Goal: Task Accomplishment & Management: Complete application form

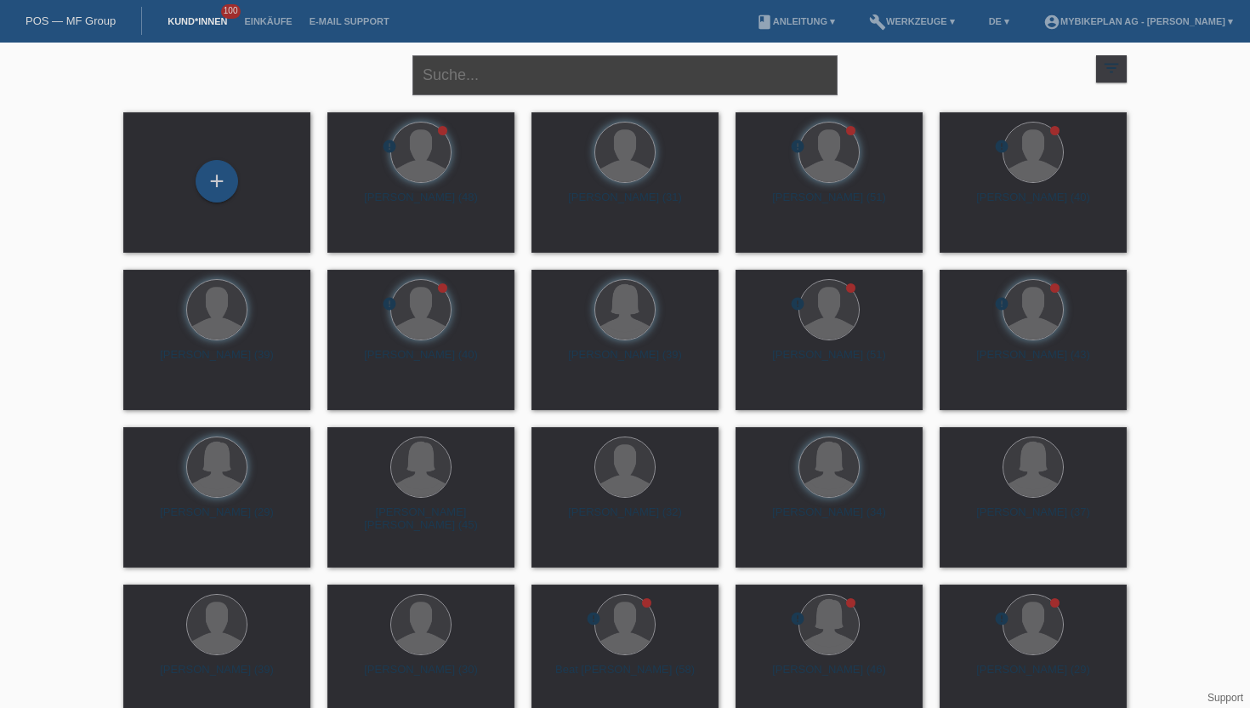
click at [505, 89] on input "text" at bounding box center [625, 75] width 425 height 40
type input "Tamas madari"
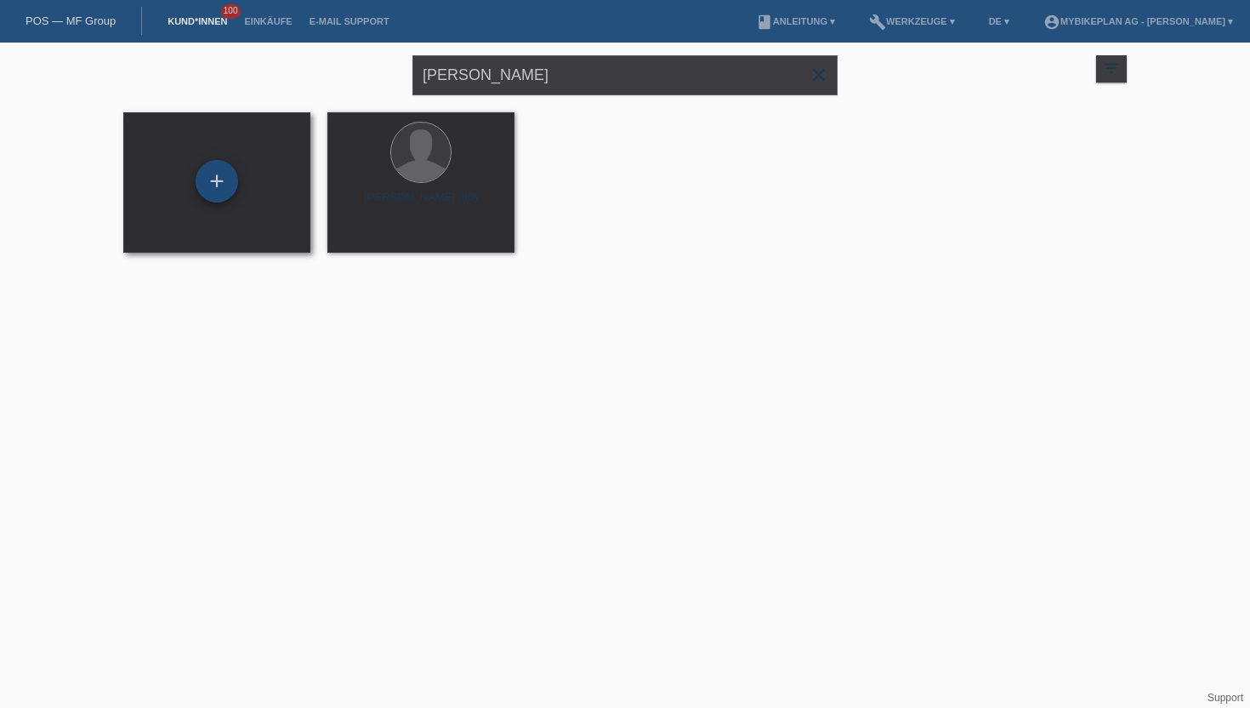
click at [218, 172] on div "+" at bounding box center [217, 181] width 43 height 43
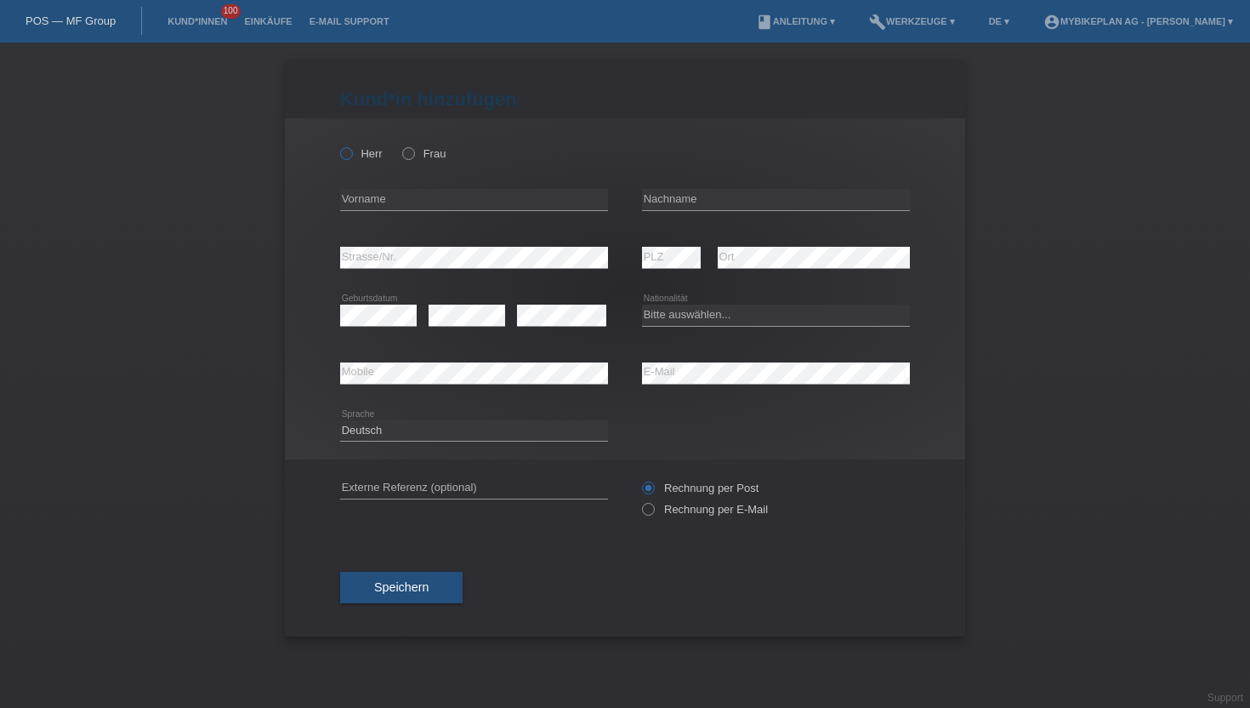
click at [338, 145] on icon at bounding box center [338, 145] width 0 height 0
click at [345, 149] on input "Herr" at bounding box center [345, 152] width 11 height 11
radio input "true"
click at [379, 198] on input "text" at bounding box center [474, 199] width 268 height 21
type input "[PERSON_NAME]"
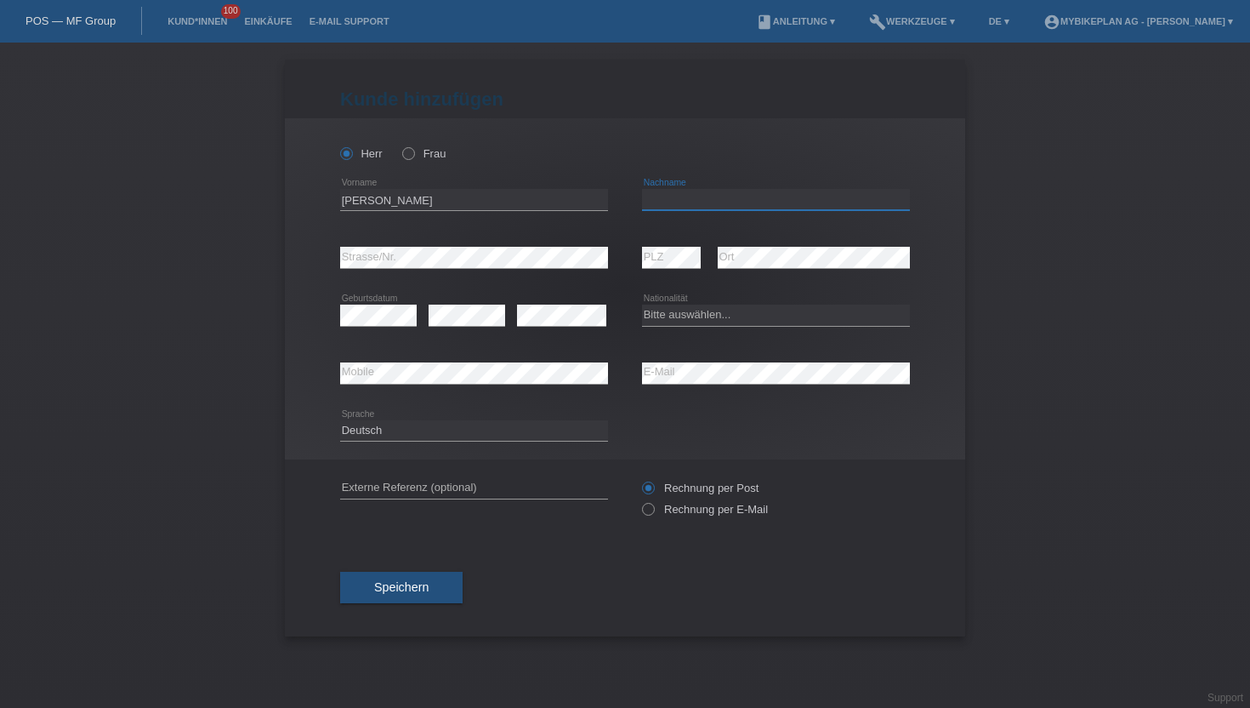
click at [743, 199] on input "text" at bounding box center [776, 199] width 268 height 21
type input "Madari"
click at [677, 322] on select "Bitte auswählen... Schweiz Deutschland Liechtenstein Österreich ------------ Af…" at bounding box center [776, 315] width 268 height 20
select select "SK"
click at [642, 305] on select "Bitte auswählen... Schweiz Deutschland Liechtenstein Österreich ------------ Af…" at bounding box center [776, 315] width 268 height 20
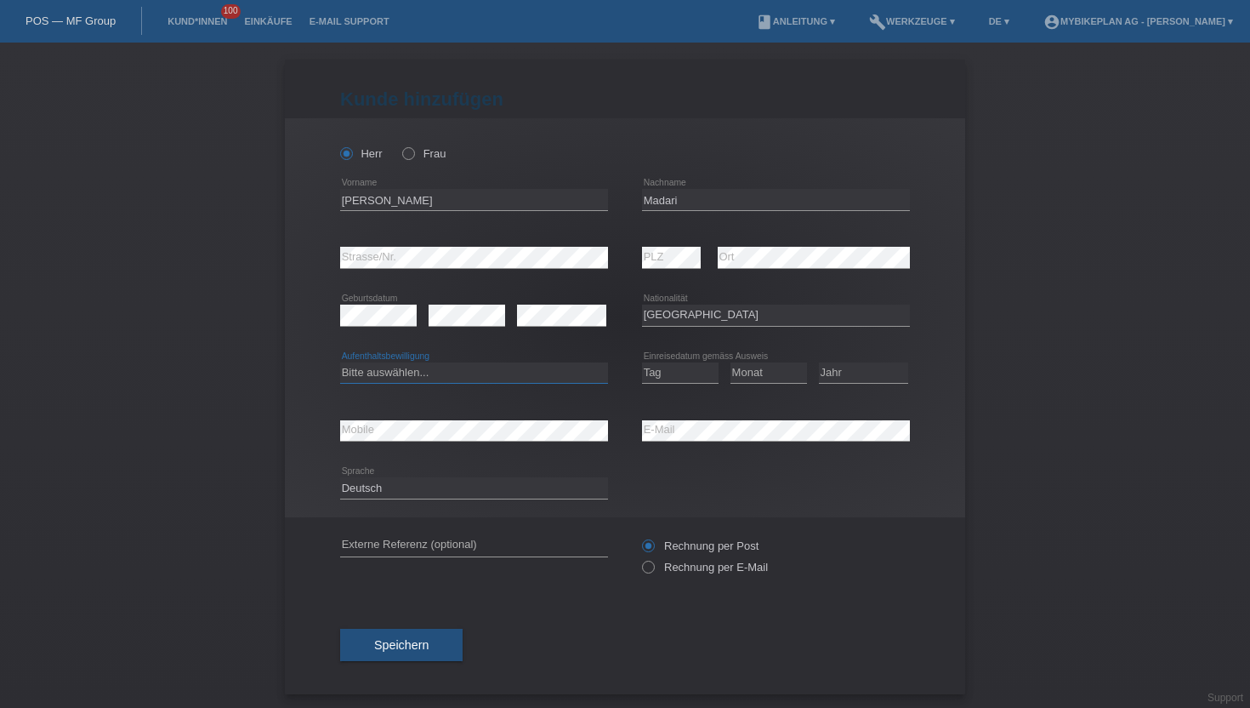
click at [436, 377] on select "Bitte auswählen... C B B - Flüchtlingsstatus Andere" at bounding box center [474, 372] width 268 height 20
select select "B"
click at [340, 362] on select "Bitte auswählen... C B B - Flüchtlingsstatus Andere" at bounding box center [474, 372] width 268 height 20
click at [663, 373] on select "Tag 01 02 03 04 05 06 07 08 09 10 11" at bounding box center [680, 372] width 77 height 20
select select "12"
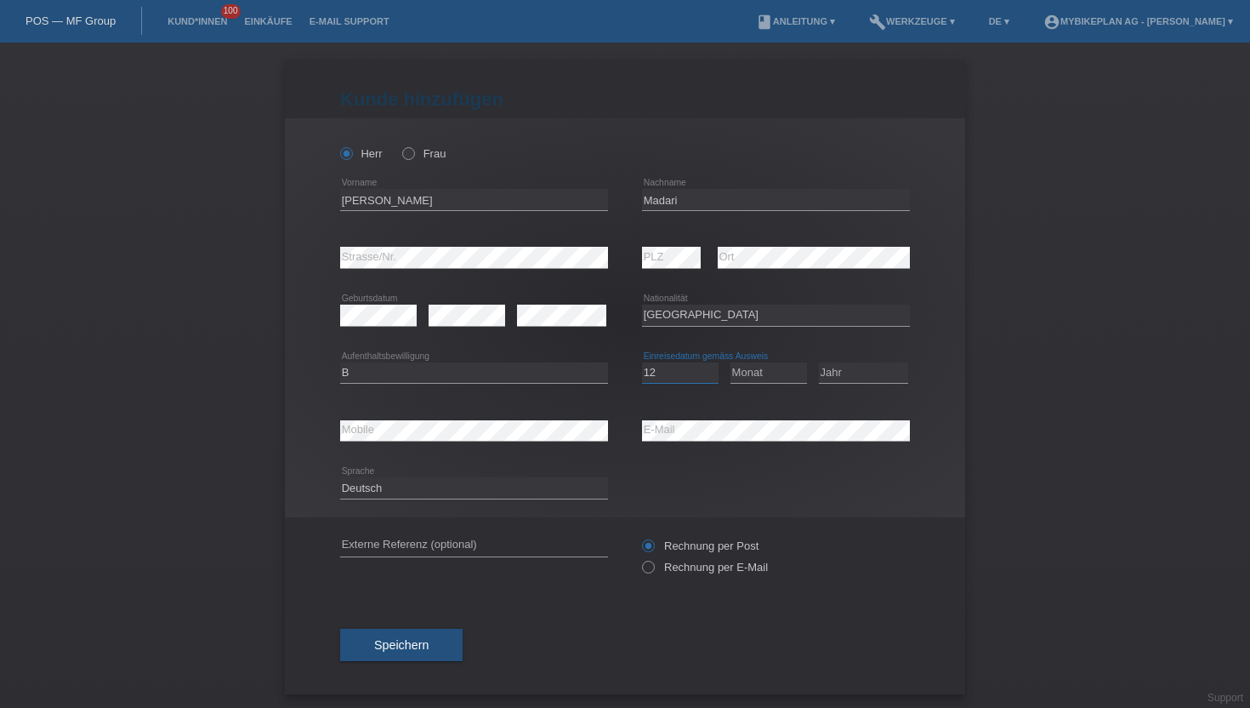
click at [642, 362] on select "Tag 01 02 03 04 05 06 07 08 09 10 11" at bounding box center [680, 372] width 77 height 20
click at [760, 379] on select "Monat 01 02 03 04 05 06 07 08 09 10 11" at bounding box center [769, 372] width 77 height 20
click at [731, 362] on select "Monat 01 02 03 04 05 06 07 08 09 10 11" at bounding box center [769, 372] width 77 height 20
click at [764, 369] on select "Monat 01 02 03 04 05 06 07 08 09 10 11" at bounding box center [769, 372] width 77 height 20
select select "09"
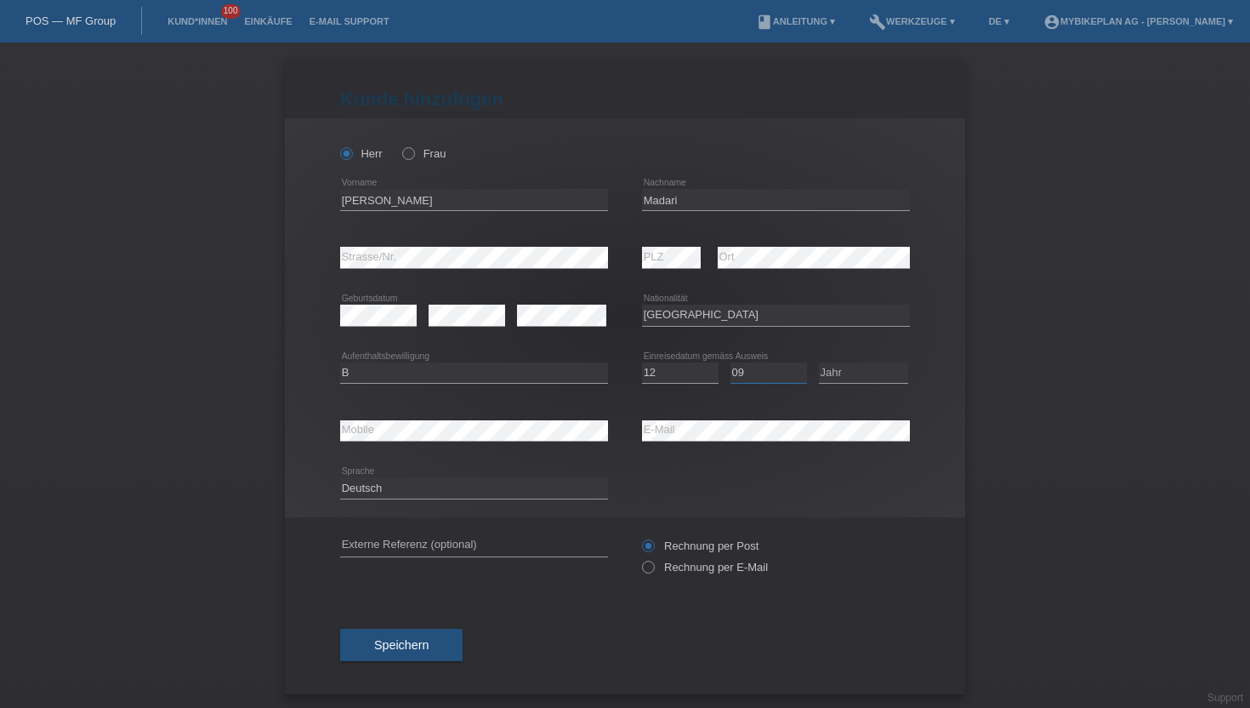
click at [731, 362] on select "Monat 01 02 03 04 05 06 07 08 09 10 11" at bounding box center [769, 372] width 77 height 20
click at [834, 373] on select "Jahr 2025 2024 2023 2022 2021 2020 2019 2018 2017 2016 2015 2014 2013 2012 2011…" at bounding box center [863, 372] width 89 height 20
select select "2020"
click at [819, 362] on select "Jahr 2025 2024 2023 2022 2021 2020 2019 2018 2017 2016 2015 2014 2013 2012 2011…" at bounding box center [863, 372] width 89 height 20
click at [697, 571] on label "Rechnung per E-Mail" at bounding box center [705, 567] width 126 height 13
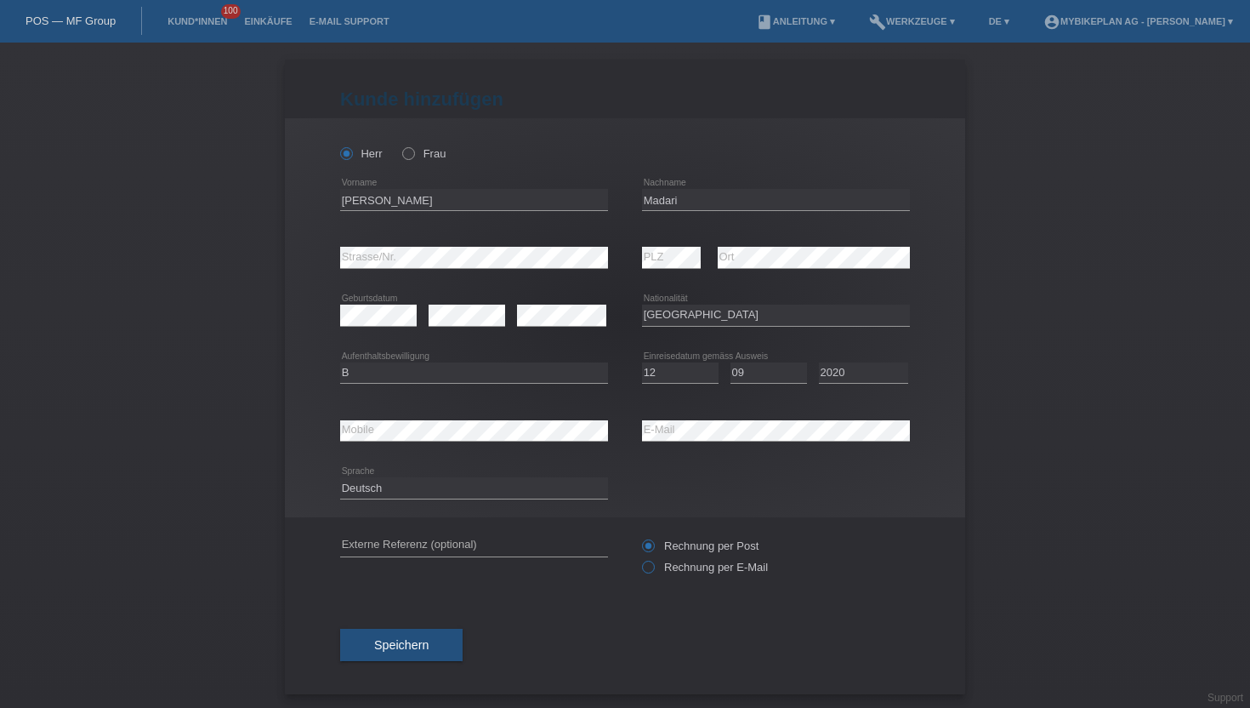
click at [653, 571] on input "Rechnung per E-Mail" at bounding box center [647, 571] width 11 height 21
radio input "true"
click at [367, 649] on button "Speichern" at bounding box center [401, 645] width 122 height 32
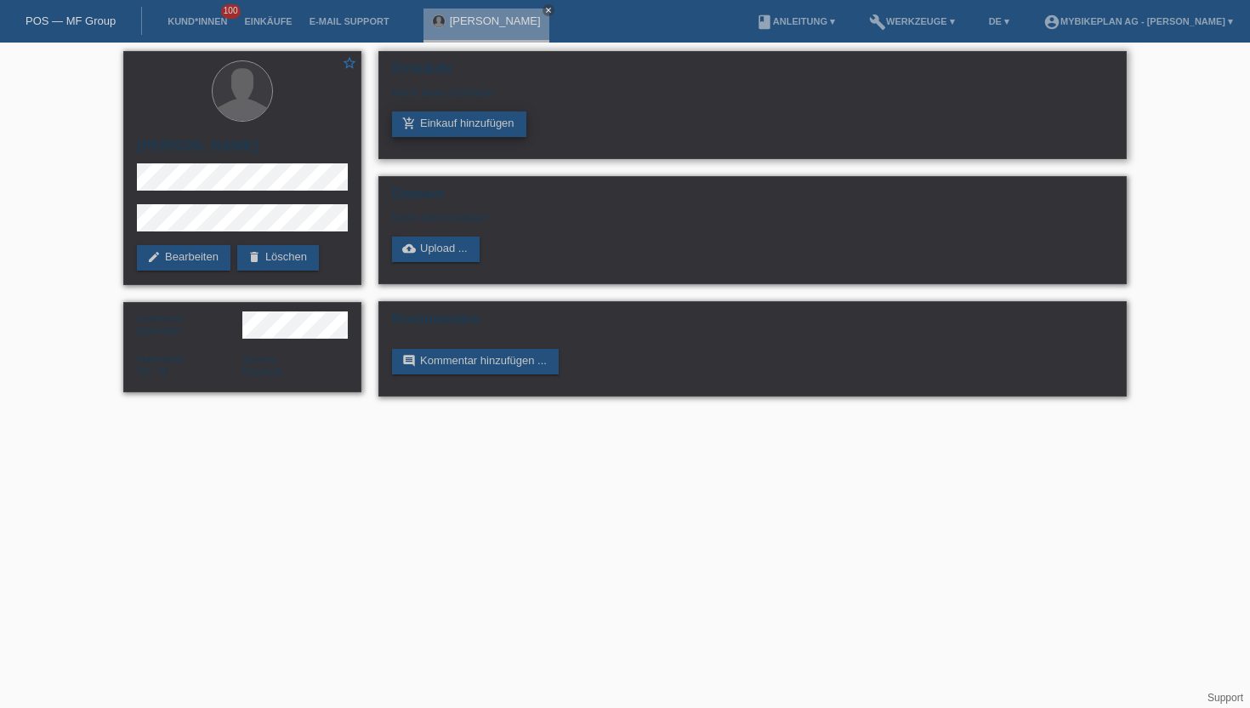
click at [448, 132] on link "add_shopping_cart Einkauf hinzufügen" at bounding box center [459, 124] width 134 height 26
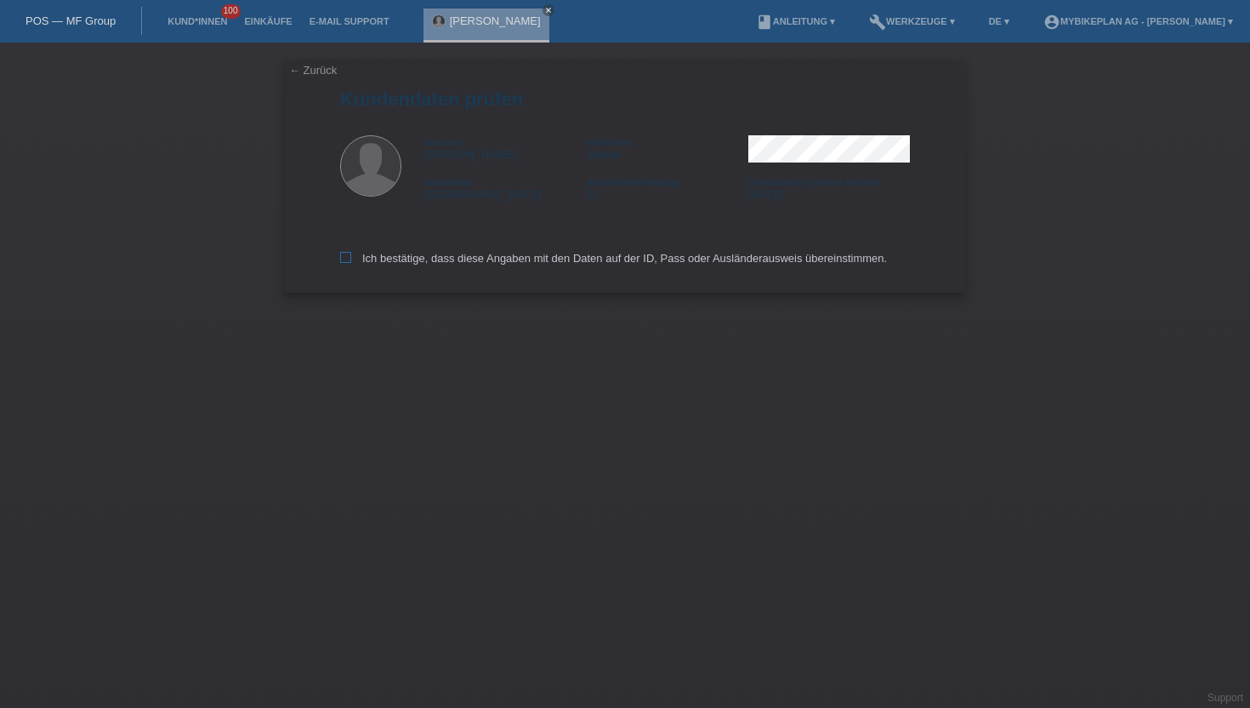
click at [375, 259] on label "Ich bestätige, dass diese Angaben mit den Daten auf der ID, Pass oder Ausländer…" at bounding box center [613, 258] width 547 height 13
click at [351, 259] on input "Ich bestätige, dass diese Angaben mit den Daten auf der ID, Pass oder Ausländer…" at bounding box center [345, 257] width 11 height 11
checkbox input "true"
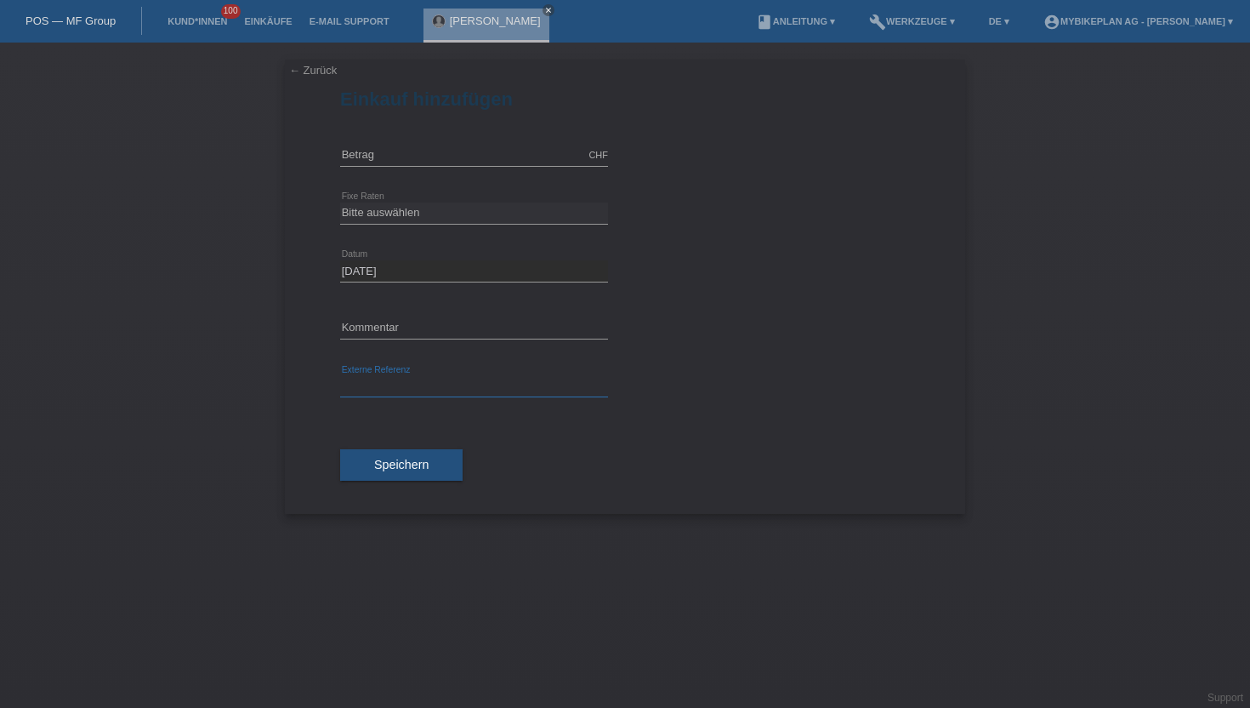
click at [434, 392] on input "text" at bounding box center [474, 386] width 268 height 21
paste input "42976277368"
type input "42976277368"
click at [407, 208] on select "Bitte auswählen 6 Raten 12 Raten 18 Raten 24 Raten 36 Raten 48 Raten" at bounding box center [474, 212] width 268 height 20
select select "487"
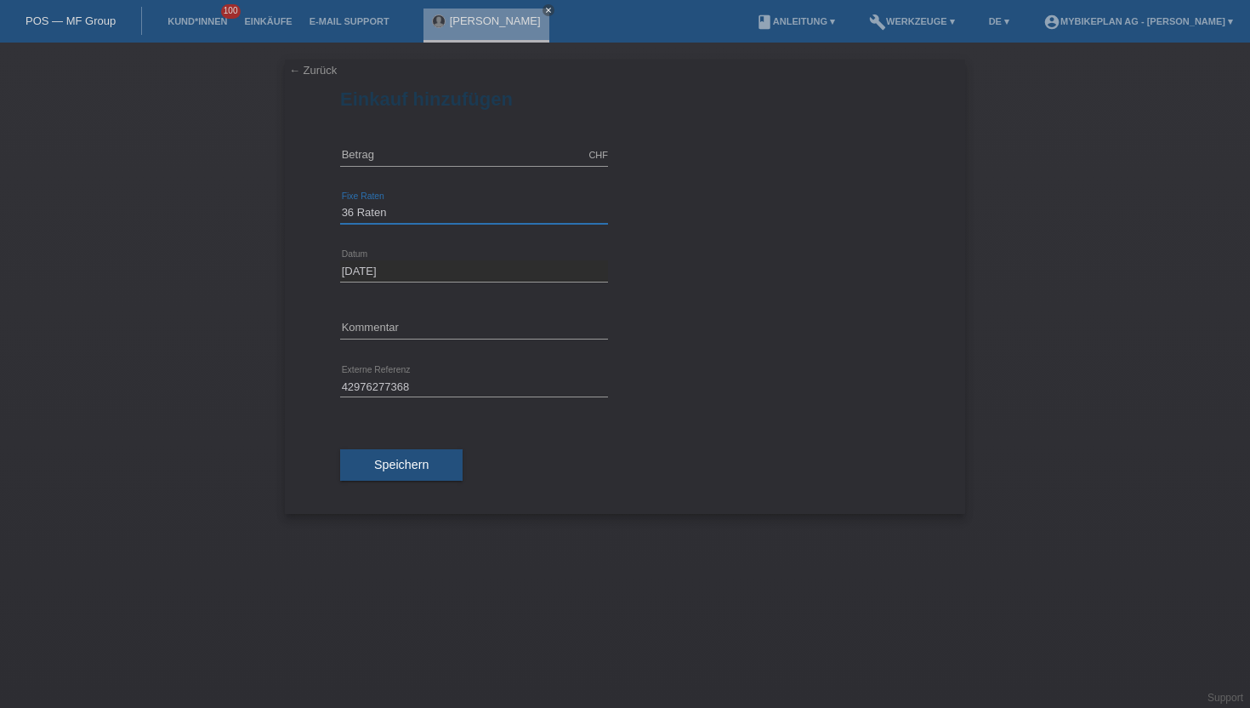
click at [340, 202] on select "Bitte auswählen 6 Raten 12 Raten 18 Raten 24 Raten 36 Raten 48 Raten" at bounding box center [474, 212] width 268 height 20
click at [427, 157] on input "text" at bounding box center [474, 155] width 268 height 21
type input "8489.00"
click at [473, 372] on div "42976277368 error Externe Referenz" at bounding box center [474, 387] width 268 height 58
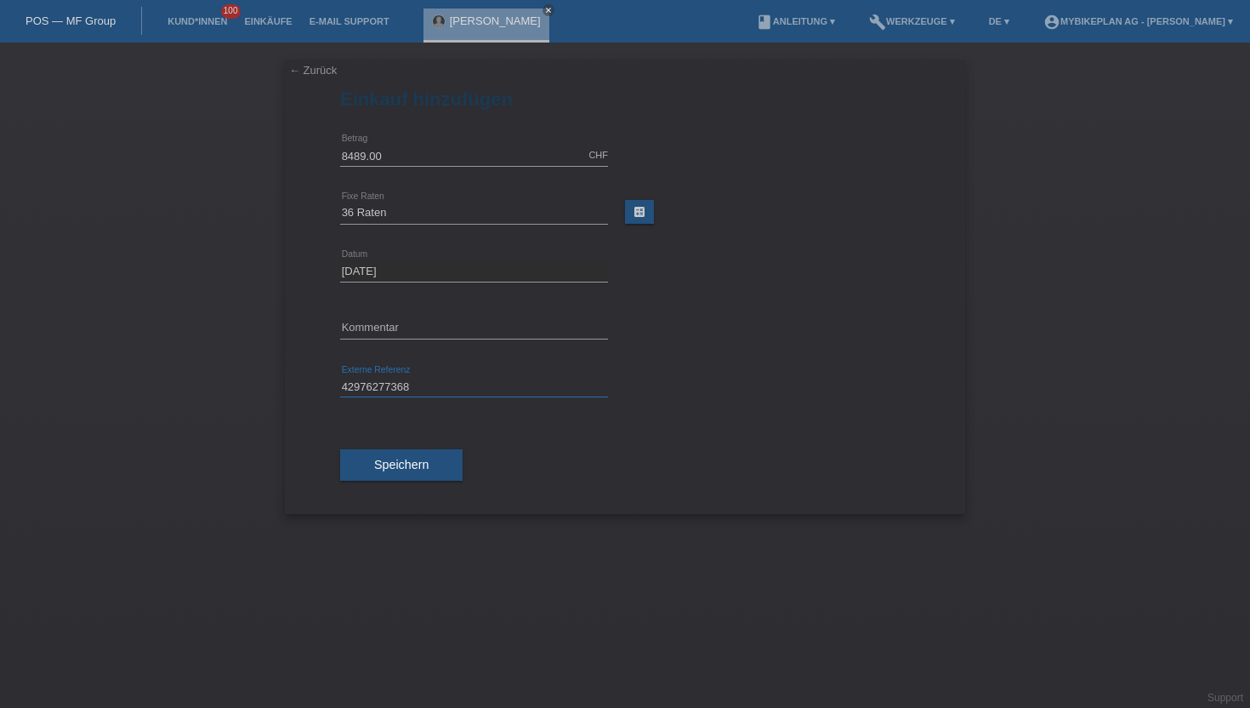
click at [465, 382] on input "42976277368" at bounding box center [474, 386] width 268 height 21
paste input "42976277369"
type input "42976277368, 42976277369"
click at [436, 471] on button "Speichern" at bounding box center [401, 465] width 122 height 32
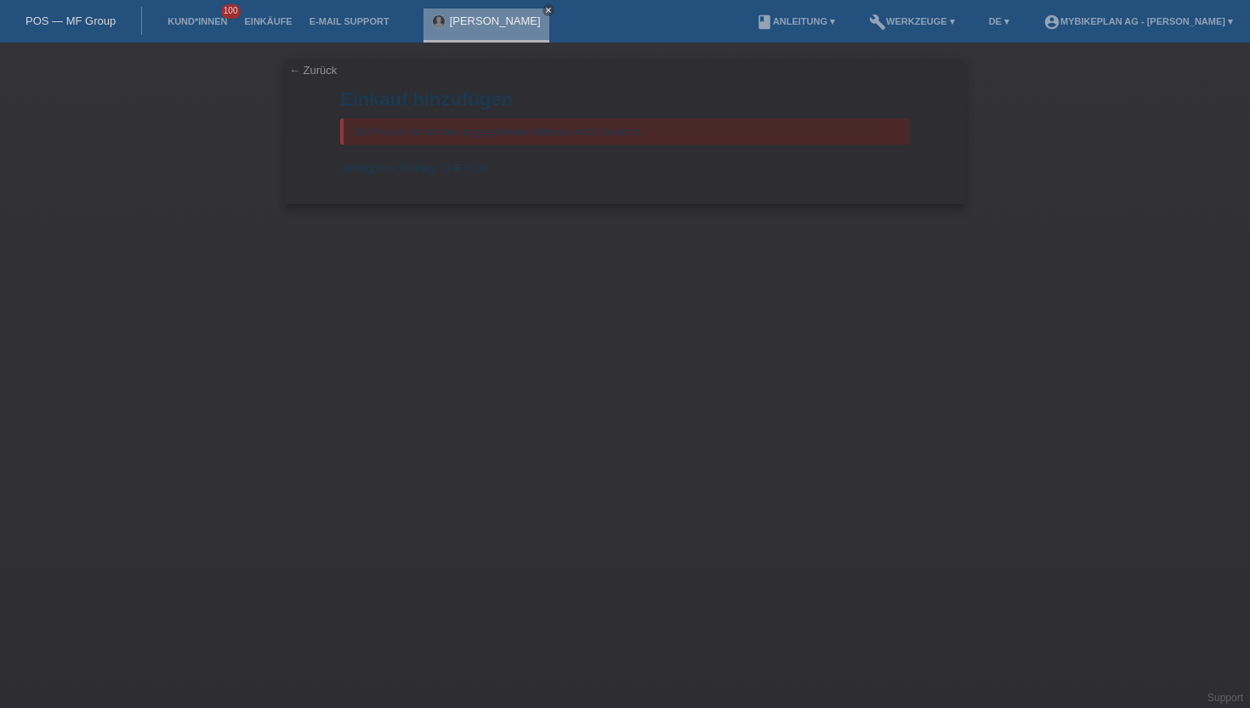
click at [459, 31] on div "Tamás Madari close" at bounding box center [487, 26] width 126 height 34
click at [303, 68] on link "← Zurück" at bounding box center [313, 70] width 48 height 13
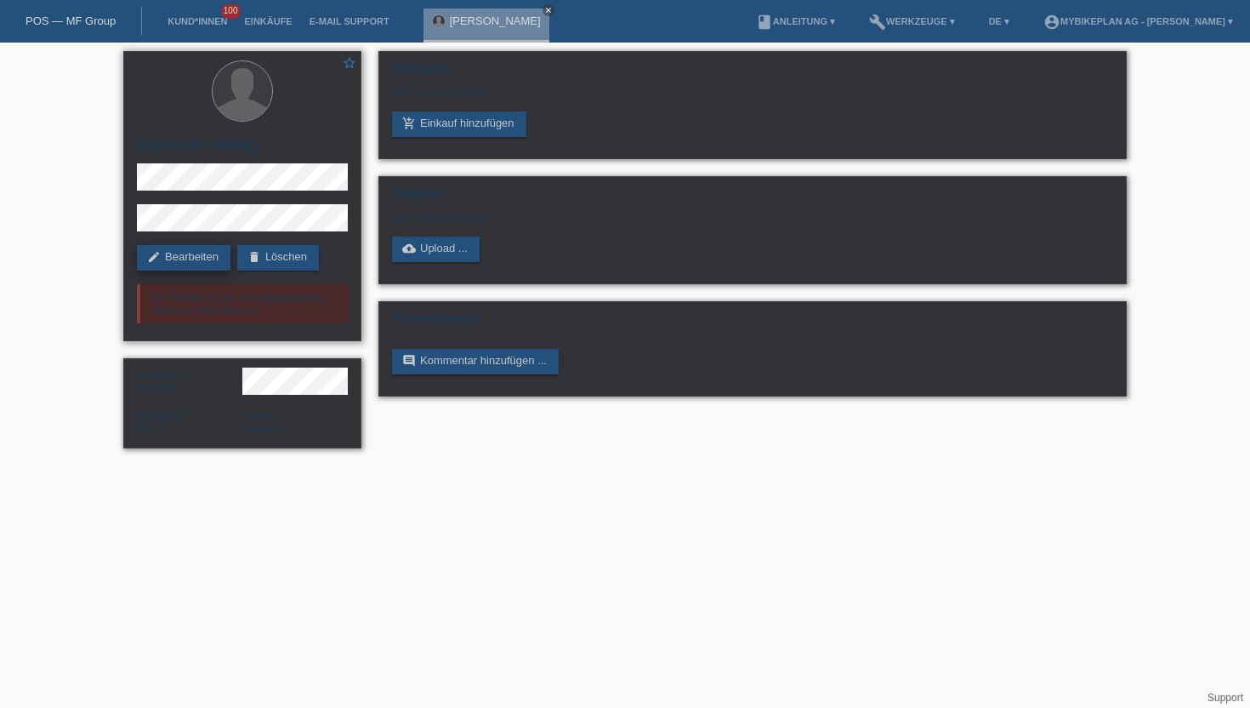
click at [200, 250] on link "edit Bearbeiten" at bounding box center [184, 258] width 94 height 26
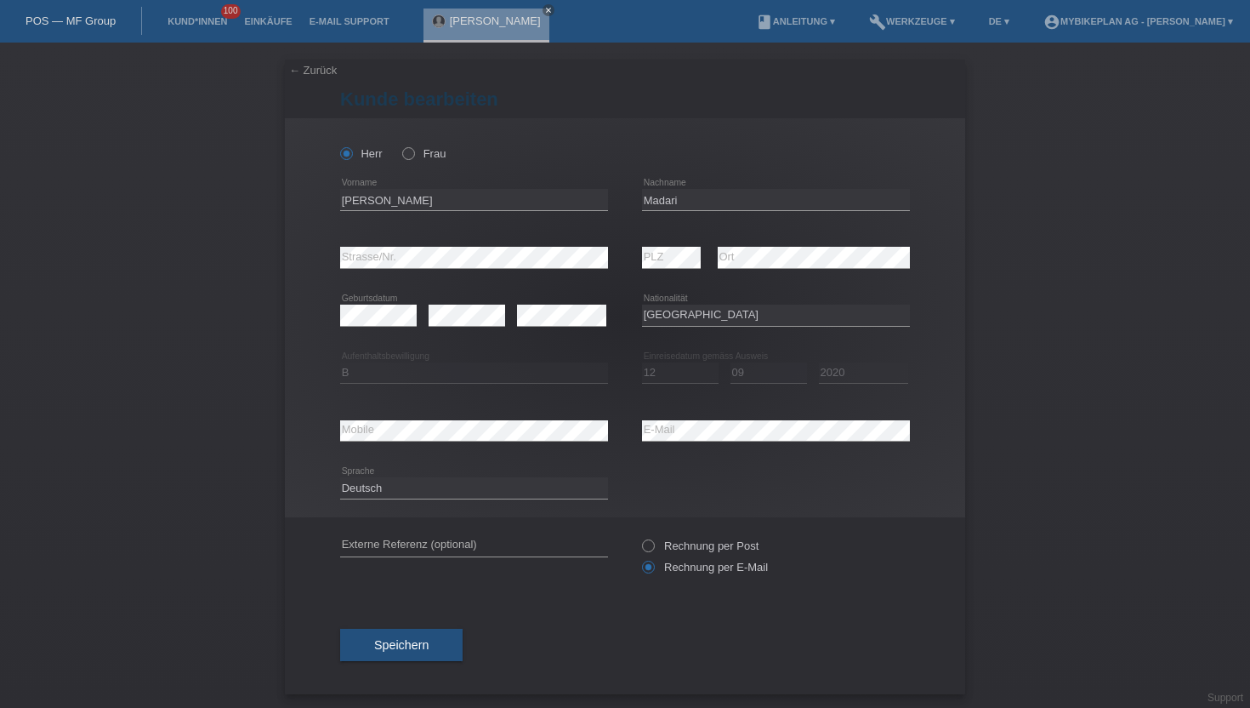
select select "SK"
select select "B"
select select "12"
select select "09"
select select "2020"
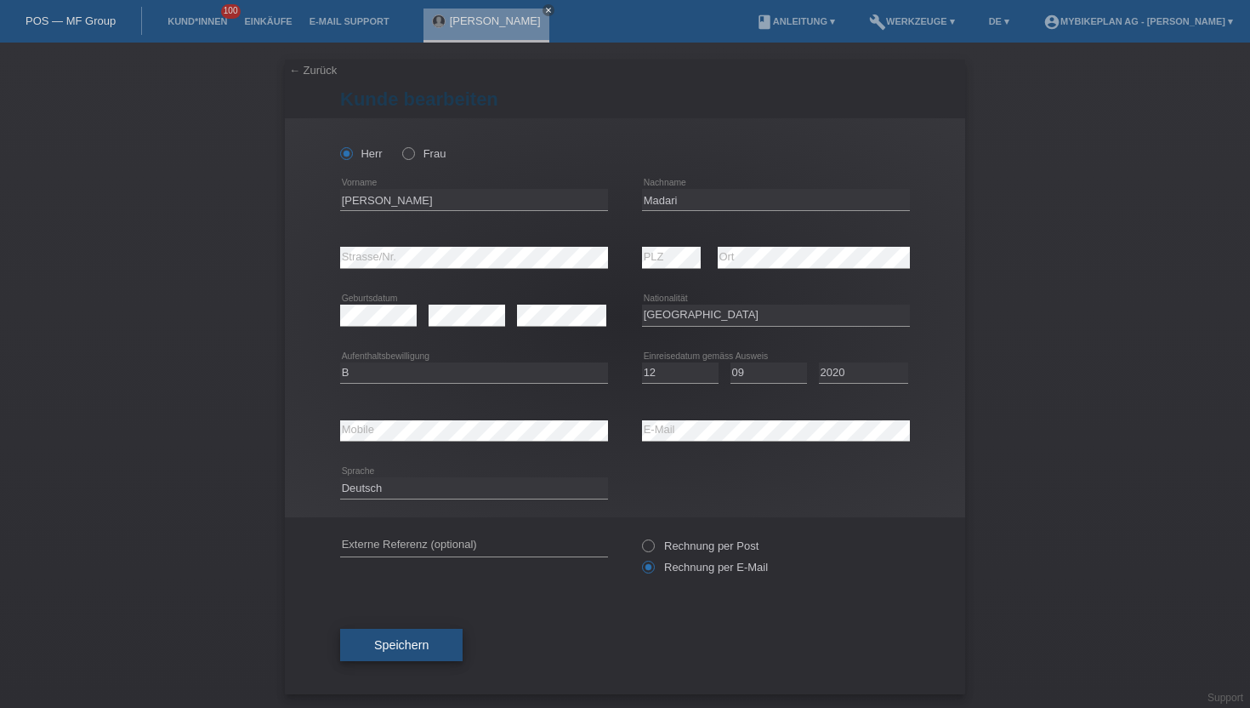
click at [418, 659] on button "Speichern" at bounding box center [401, 645] width 122 height 32
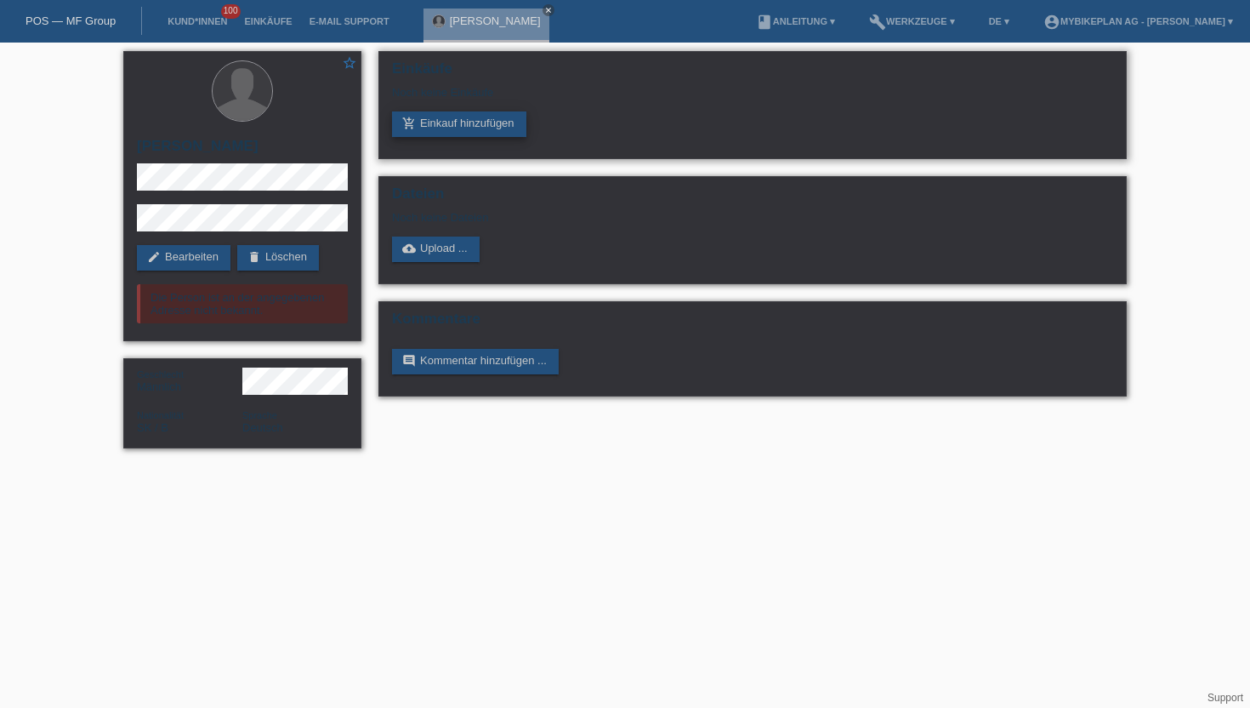
click at [478, 137] on link "add_shopping_cart Einkauf hinzufügen" at bounding box center [459, 124] width 134 height 26
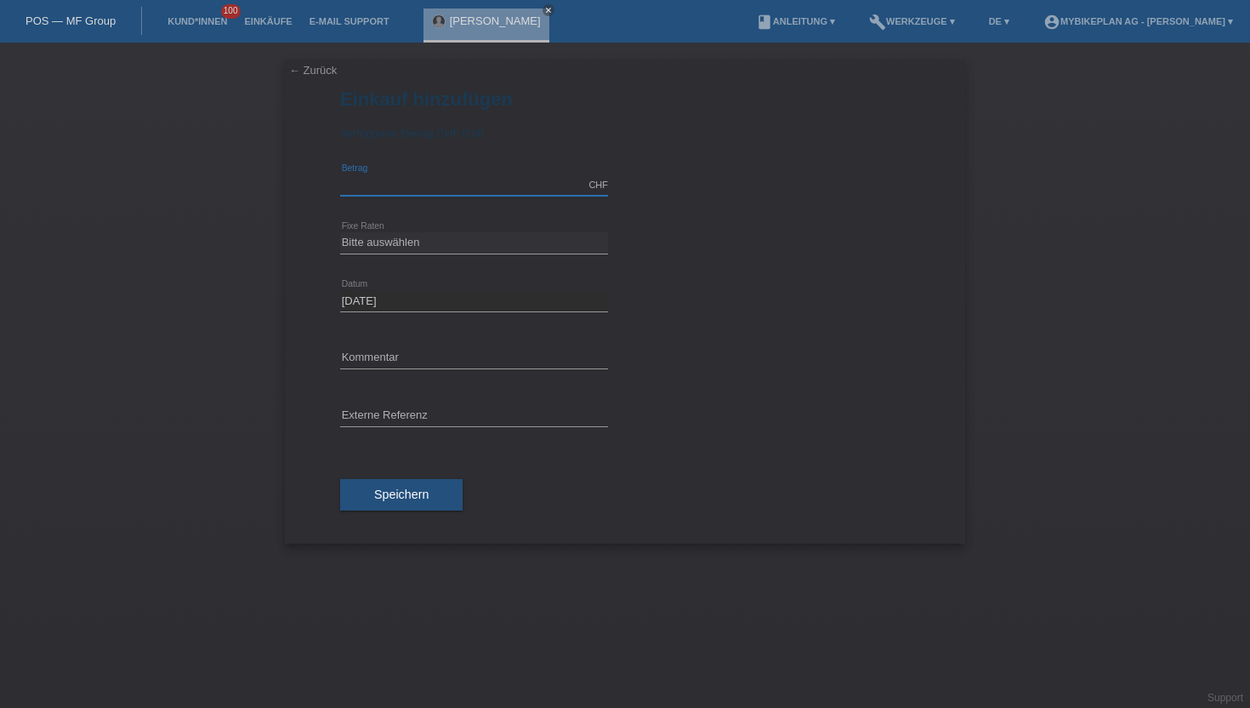
click at [367, 191] on input "text" at bounding box center [474, 184] width 268 height 21
type input "8489.00"
click at [368, 248] on select "Bitte auswählen 6 Raten 12 Raten 18 Raten 24 Raten 36 Raten 48 Raten" at bounding box center [474, 242] width 268 height 20
select select "487"
click at [340, 233] on select "Bitte auswählen 6 Raten 12 Raten 18 Raten 24 Raten 36 Raten 48 Raten" at bounding box center [474, 242] width 268 height 20
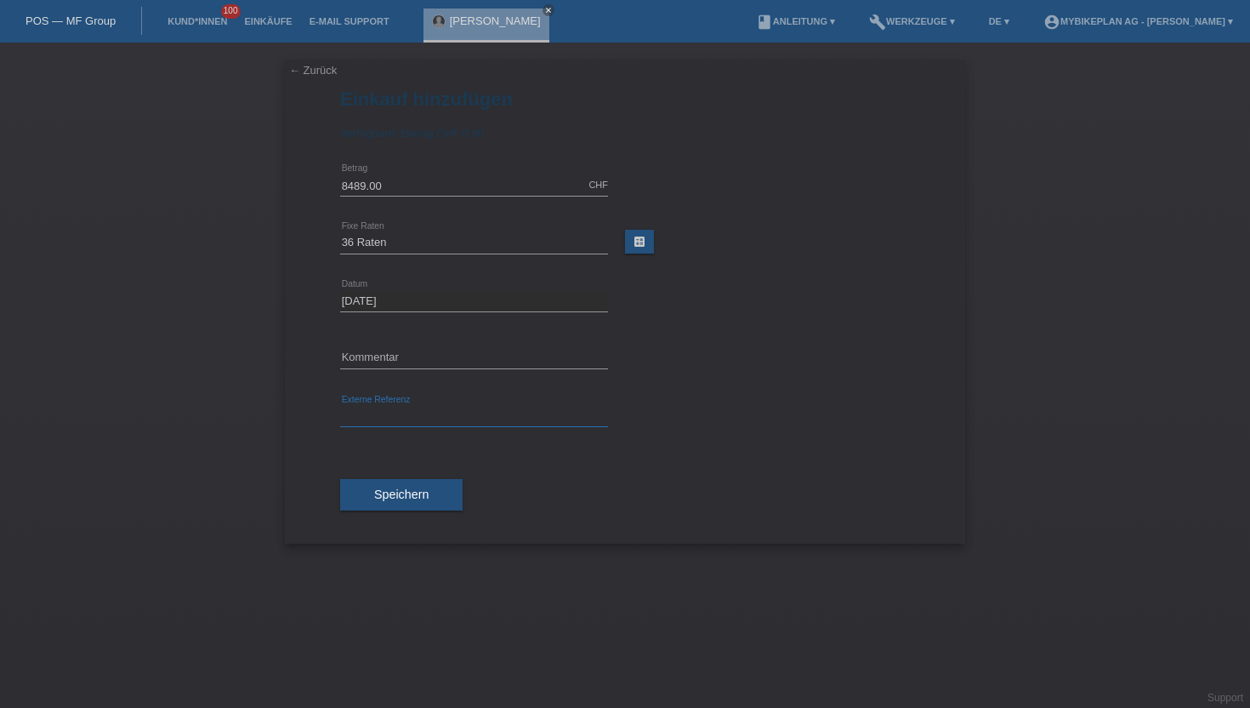
click at [372, 416] on input "text" at bounding box center [474, 416] width 268 height 21
paste input "42976277368"
click at [430, 418] on input "42976277368" at bounding box center [474, 416] width 268 height 21
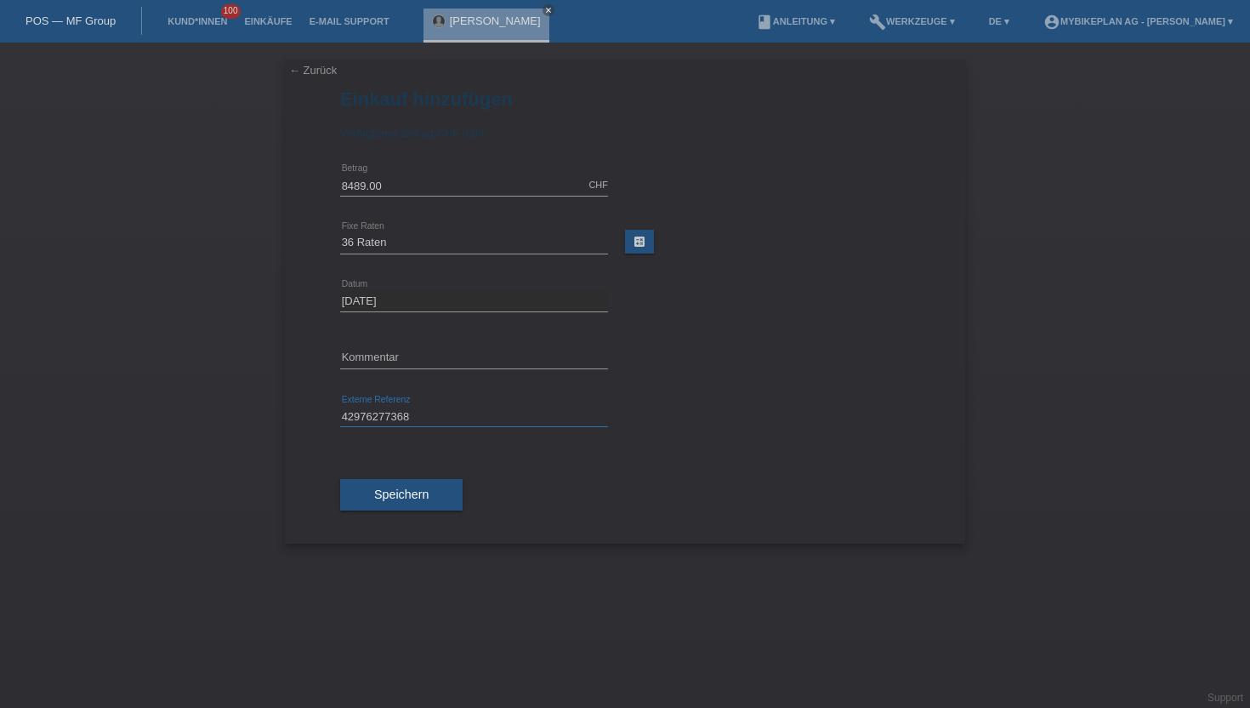
click at [430, 418] on input "42976277368" at bounding box center [474, 416] width 268 height 21
paste input "42976277369"
type input "42976277368, 42976277369"
click at [375, 500] on span "Speichern" at bounding box center [401, 494] width 54 height 14
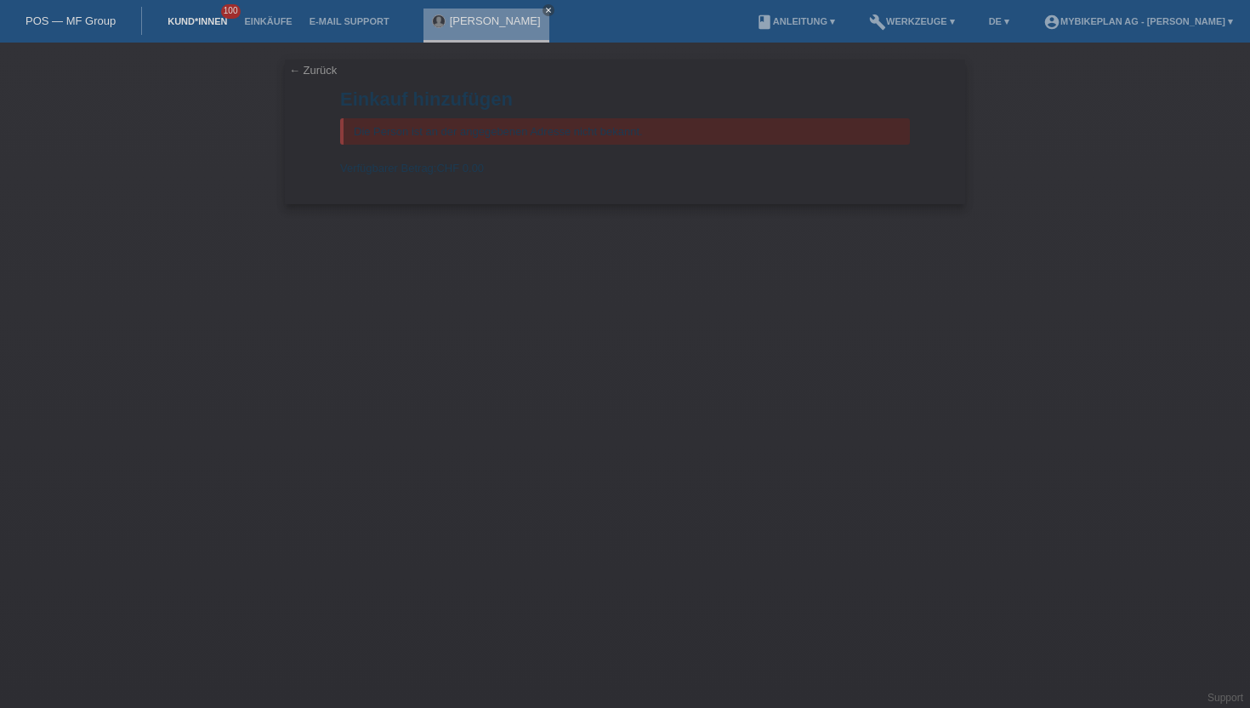
click at [179, 24] on link "Kund*innen" at bounding box center [197, 21] width 77 height 10
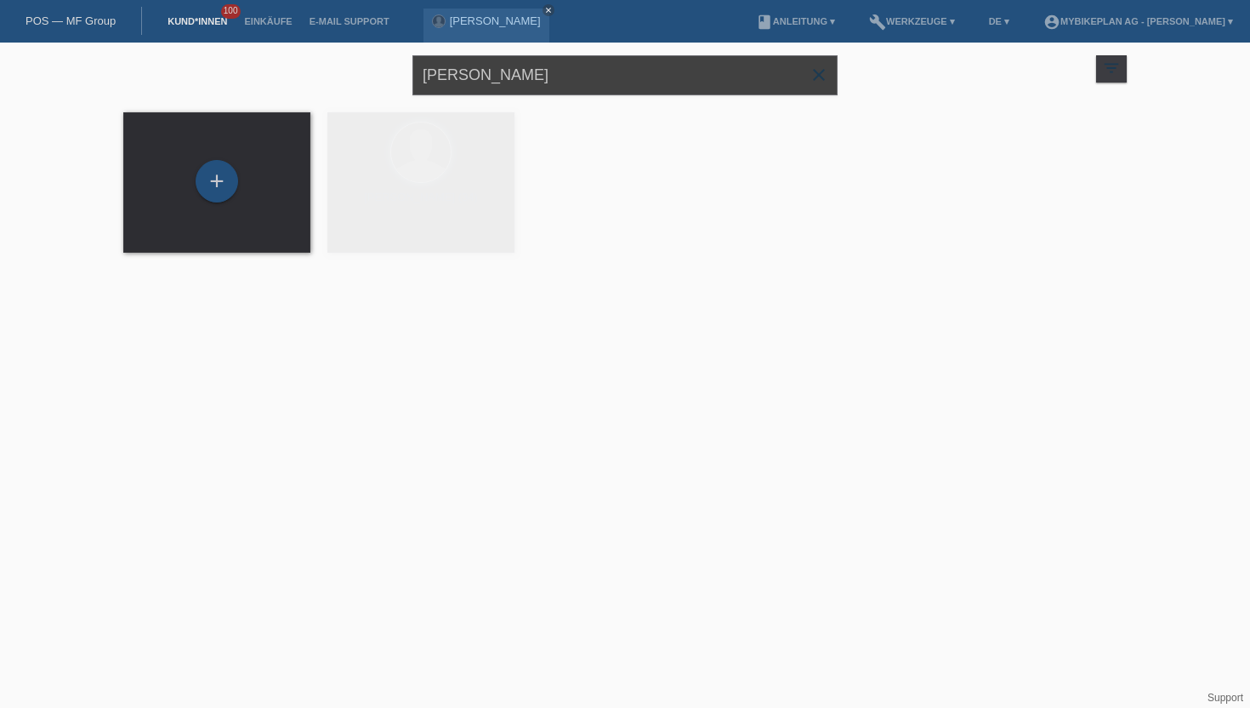
click at [518, 69] on input "[PERSON_NAME]" at bounding box center [625, 75] width 425 height 40
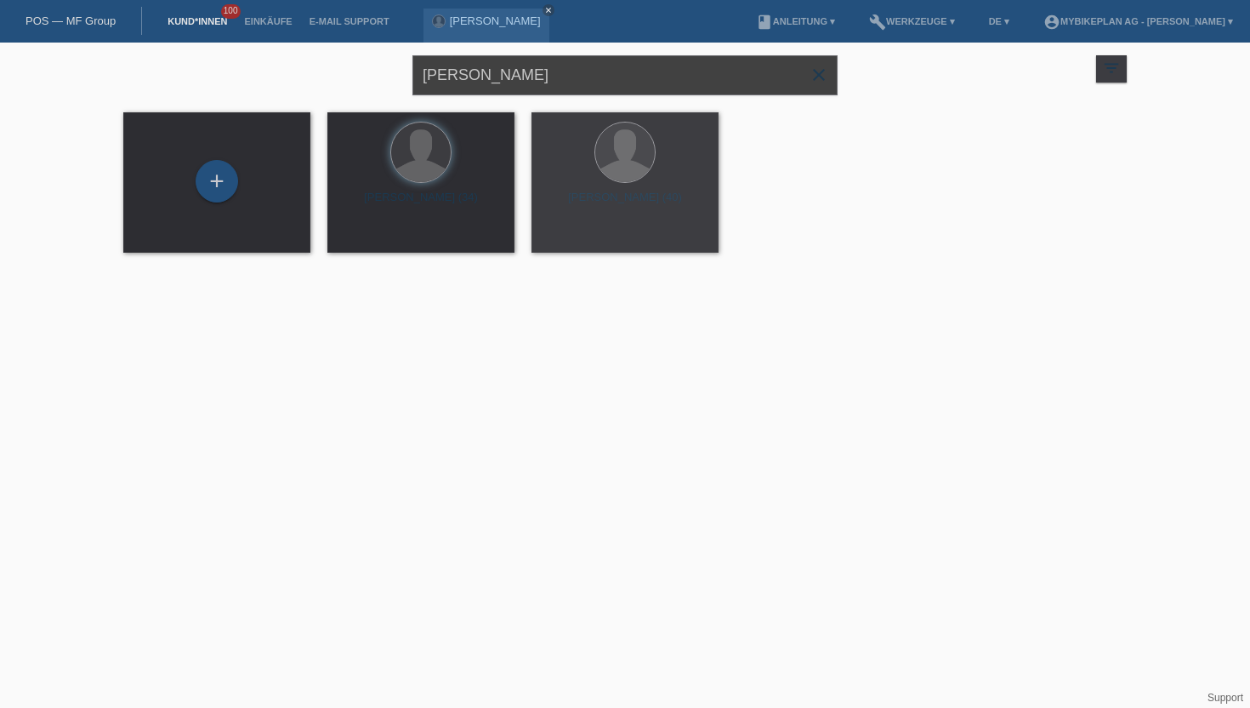
click at [518, 69] on input "[PERSON_NAME]" at bounding box center [625, 75] width 425 height 40
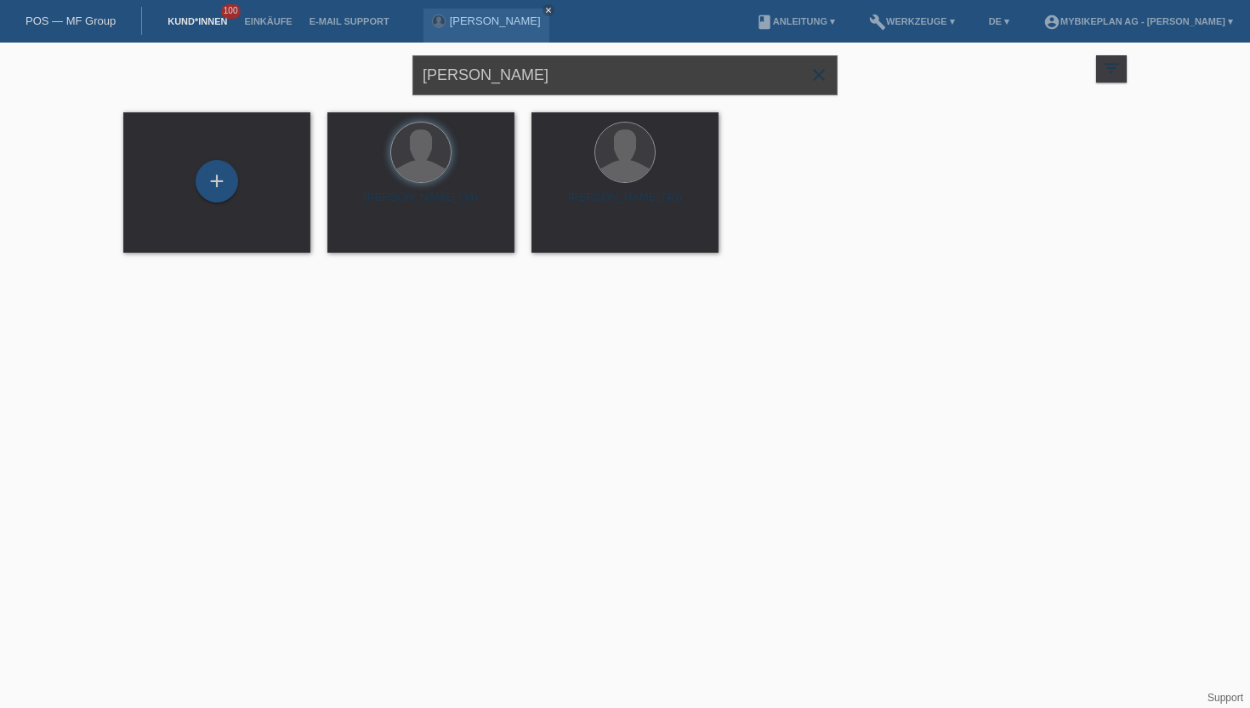
click at [515, 69] on input "Tamas madari" at bounding box center [625, 75] width 425 height 40
type input "B"
type input "Deborah Keiser"
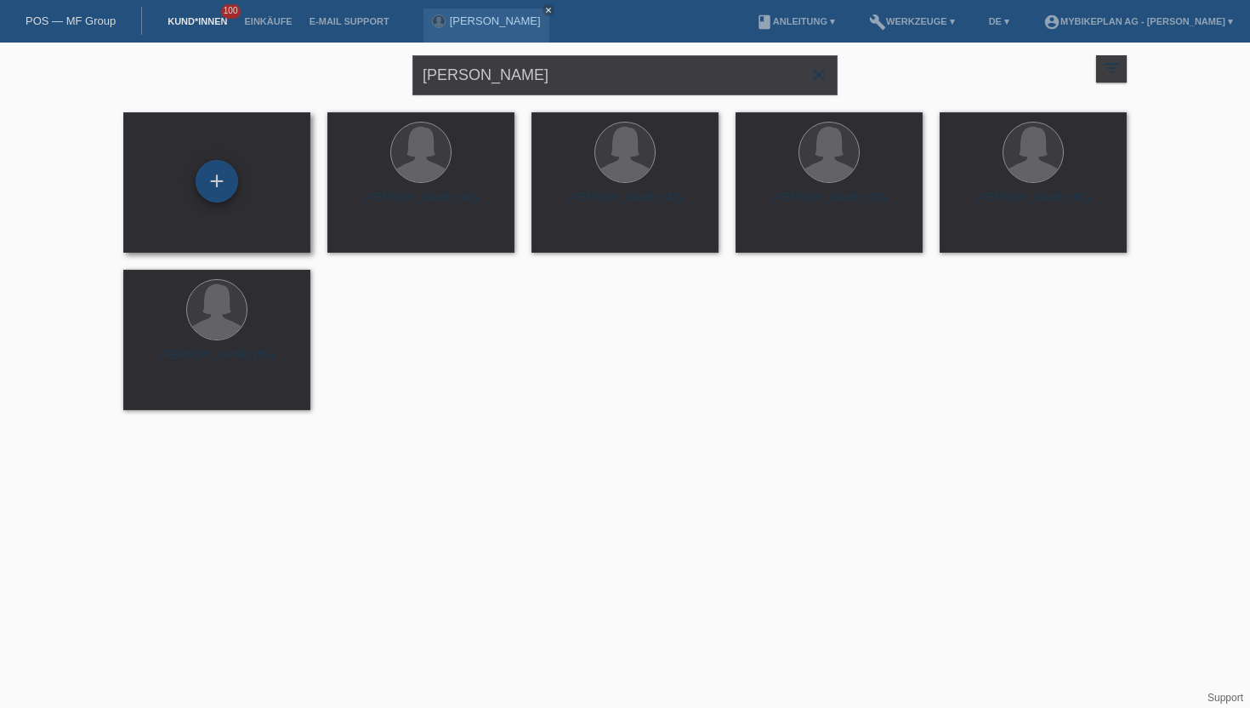
click at [213, 197] on div "+" at bounding box center [217, 181] width 43 height 43
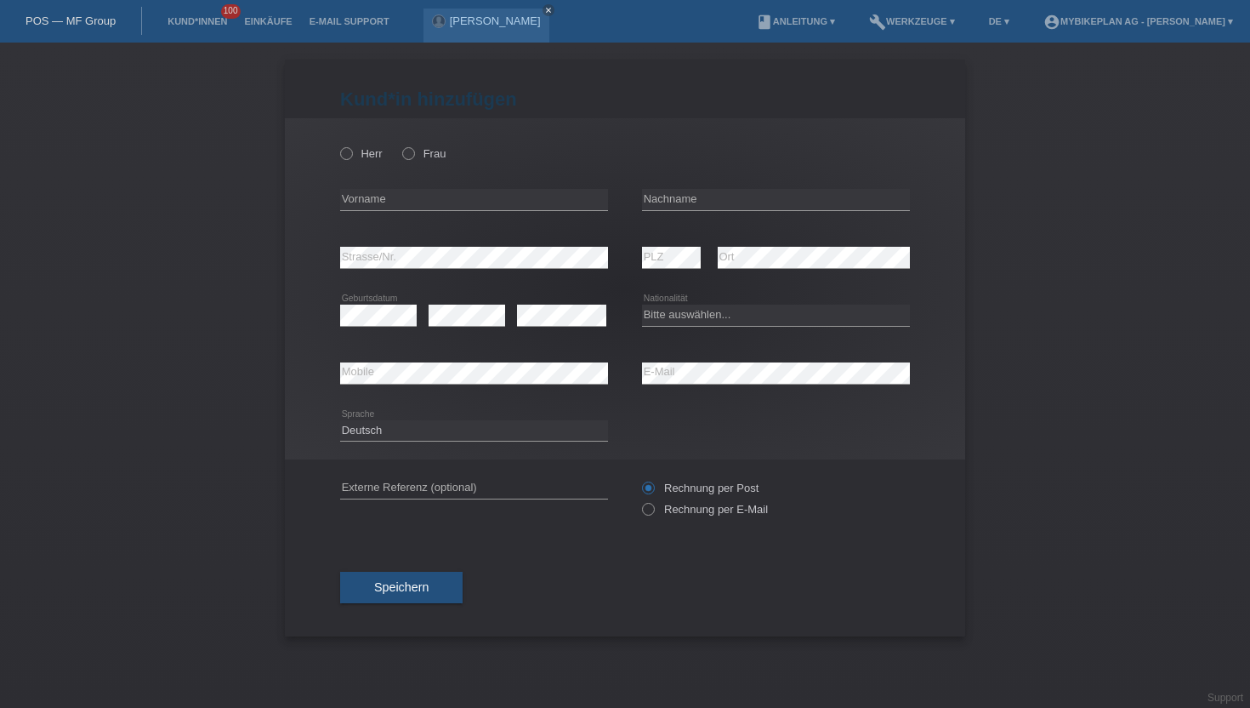
click at [430, 146] on div "Herr Frau" at bounding box center [474, 153] width 268 height 35
click at [417, 147] on label "Frau" at bounding box center [423, 153] width 43 height 13
click at [413, 147] on input "Frau" at bounding box center [407, 152] width 11 height 11
radio input "true"
click at [400, 196] on input "text" at bounding box center [474, 199] width 268 height 21
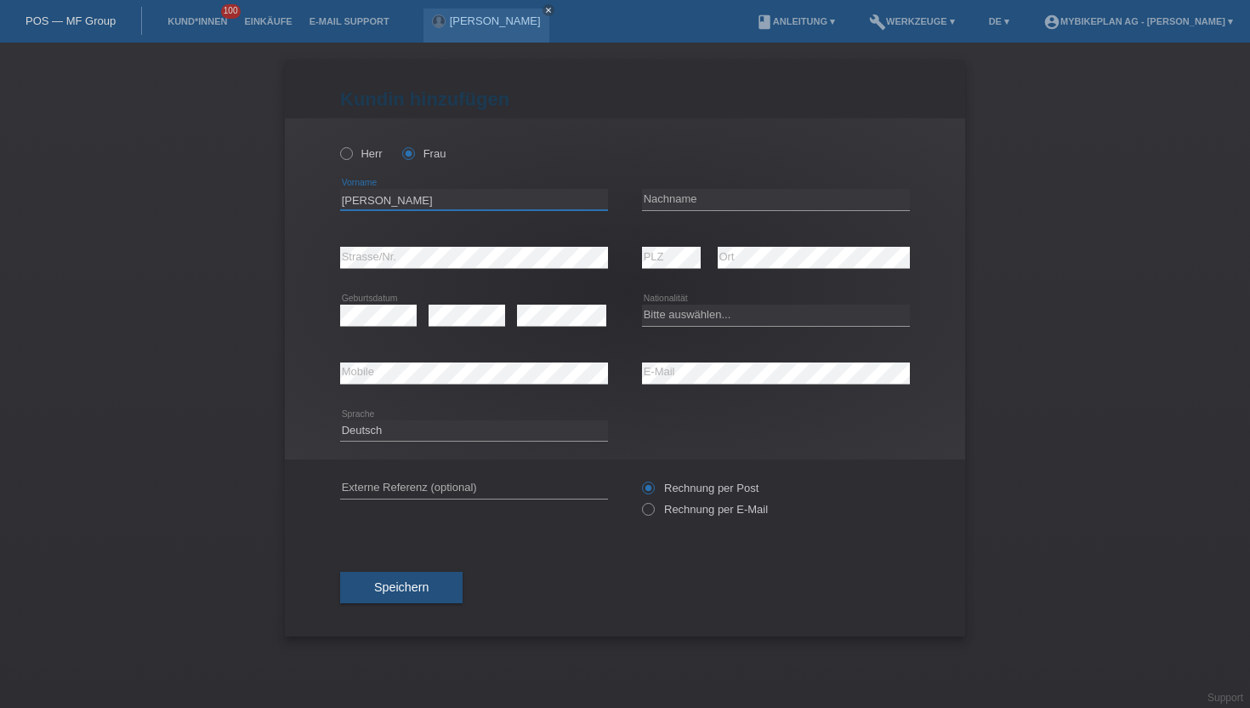
type input "[PERSON_NAME]"
click at [646, 200] on input "text" at bounding box center [776, 199] width 268 height 21
type input "[PERSON_NAME]"
click at [766, 318] on select "Bitte auswählen... Schweiz Deutschland Liechtenstein Österreich ------------ Af…" at bounding box center [776, 315] width 268 height 20
select select "CH"
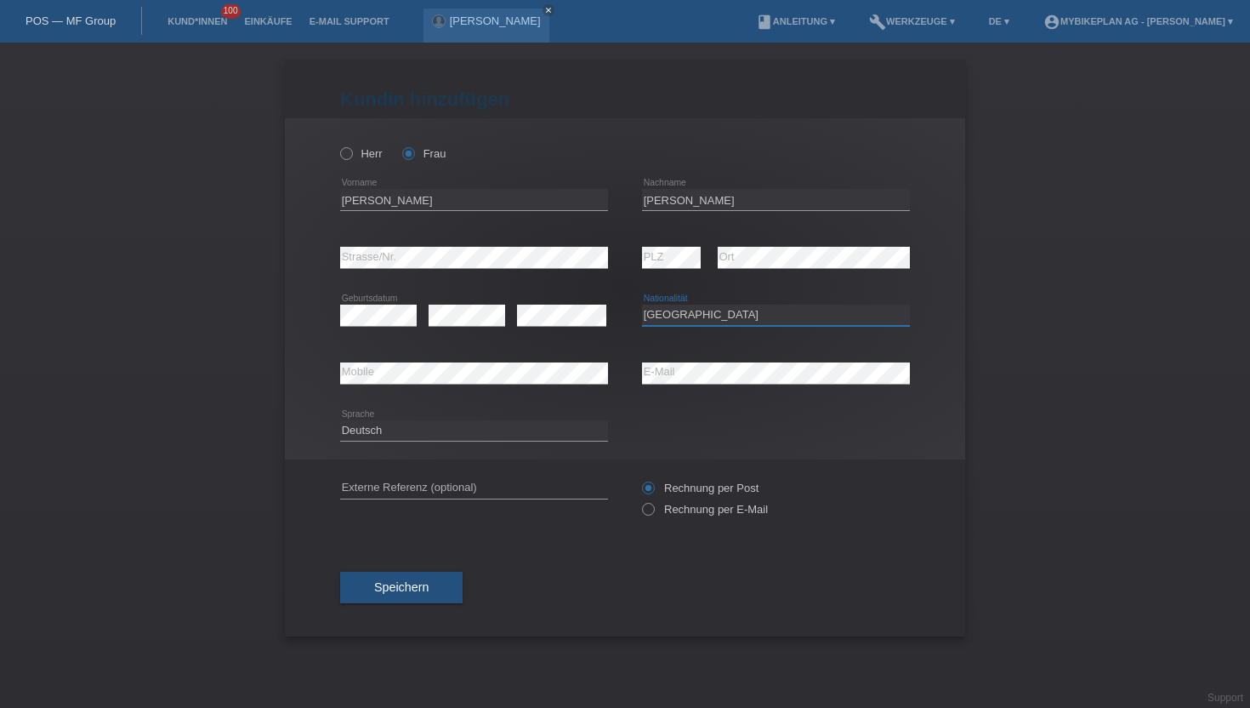
click at [642, 305] on select "Bitte auswählen... Schweiz Deutschland Liechtenstein Österreich ------------ Af…" at bounding box center [776, 315] width 268 height 20
click at [416, 436] on select "Deutsch Français Italiano English" at bounding box center [474, 430] width 268 height 20
click at [340, 420] on select "Deutsch Français Italiano English" at bounding box center [474, 430] width 268 height 20
click at [678, 504] on div "Rechnung per Post Rechnung per E-Mail" at bounding box center [776, 498] width 268 height 43
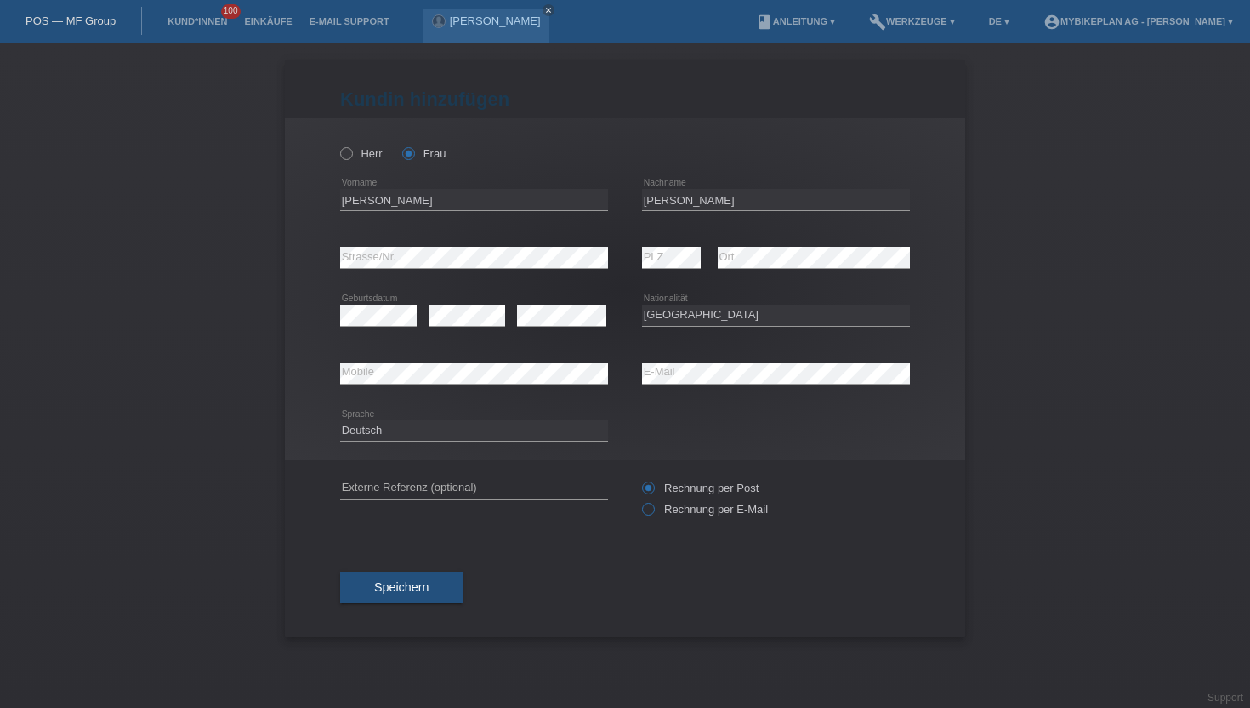
click at [663, 511] on label "Rechnung per E-Mail" at bounding box center [705, 509] width 126 height 13
click at [653, 511] on input "Rechnung per E-Mail" at bounding box center [647, 513] width 11 height 21
radio input "true"
click at [403, 601] on button "Speichern" at bounding box center [401, 588] width 122 height 32
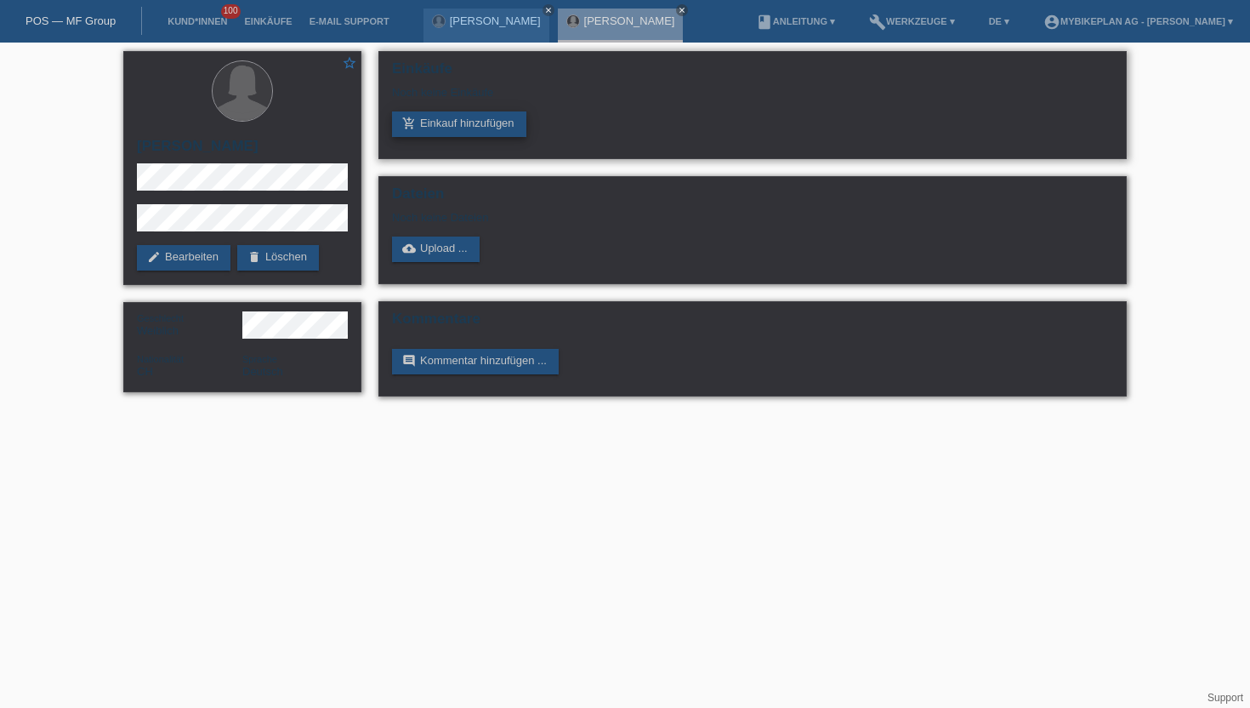
click at [495, 117] on link "add_shopping_cart Einkauf hinzufügen" at bounding box center [459, 124] width 134 height 26
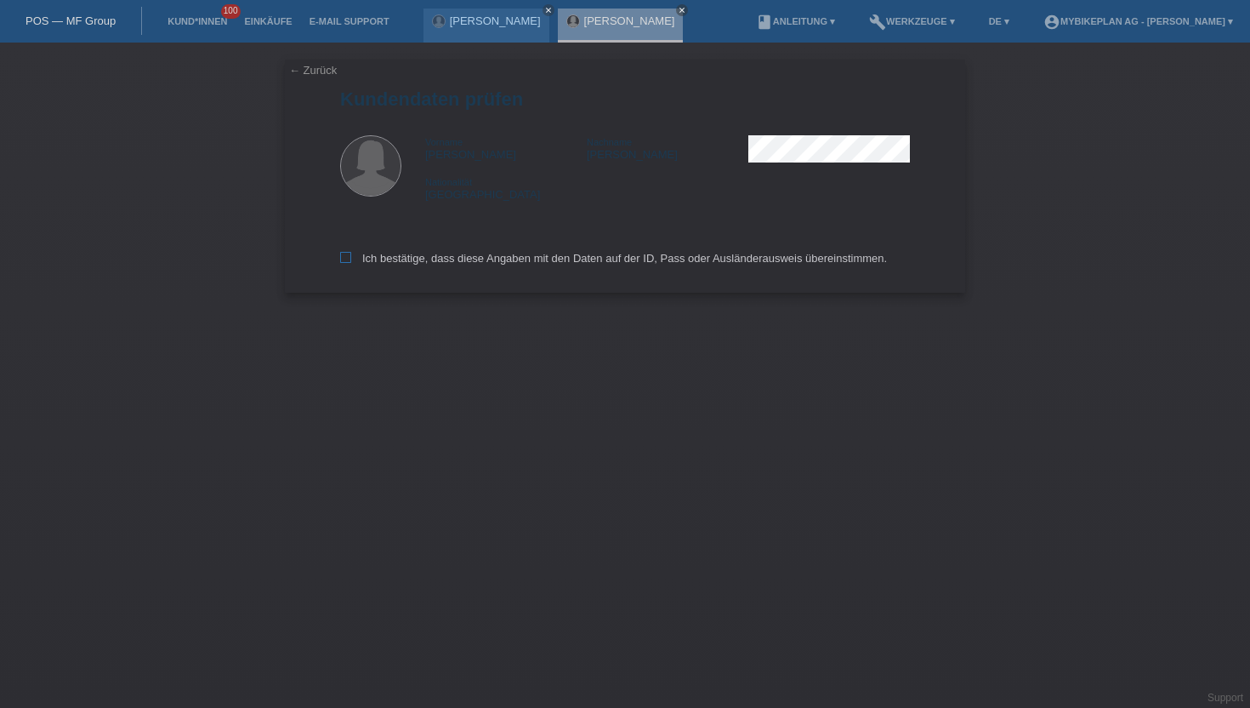
click at [473, 259] on label "Ich bestätige, dass diese Angaben mit den Daten auf der ID, Pass oder Ausländer…" at bounding box center [613, 258] width 547 height 13
click at [351, 259] on input "Ich bestätige, dass diese Angaben mit den Daten auf der ID, Pass oder Ausländer…" at bounding box center [345, 257] width 11 height 11
checkbox input "true"
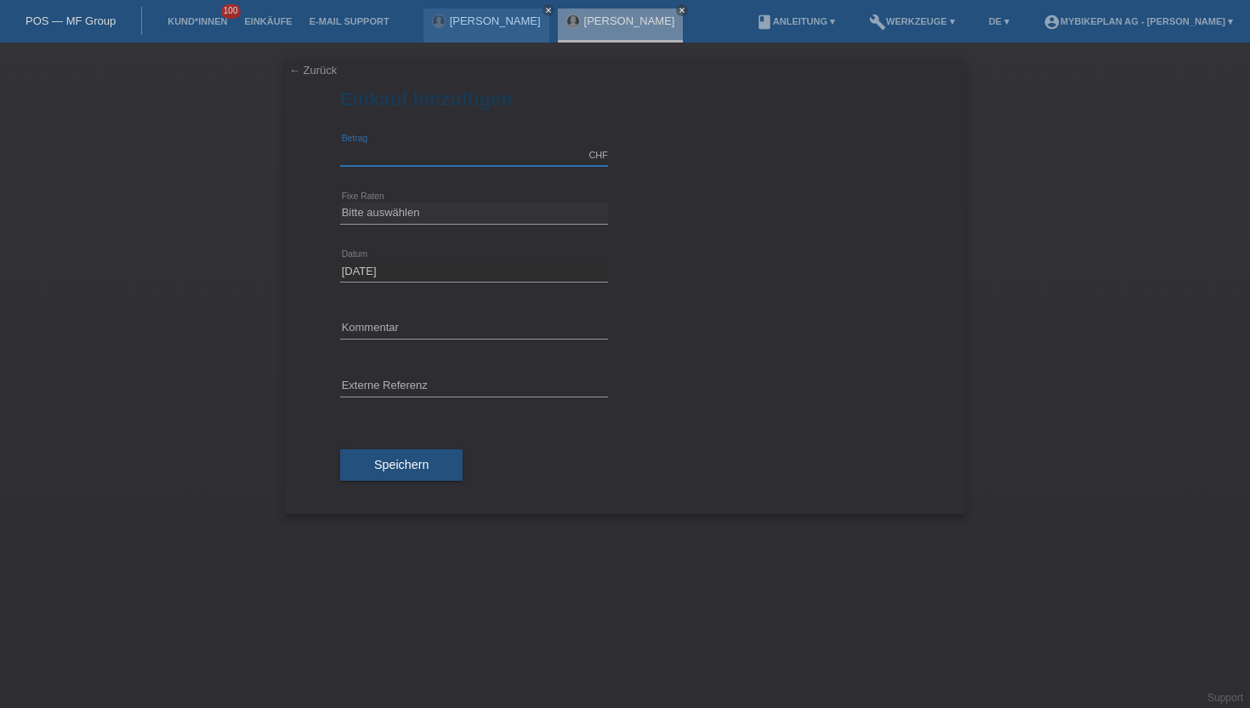
click at [457, 148] on input "text" at bounding box center [474, 155] width 268 height 21
type input "2950.00"
click at [395, 217] on select "Bitte auswählen 6 Raten 12 Raten 18 Raten 24 Raten 36 Raten 48 Raten" at bounding box center [474, 212] width 268 height 20
select select "486"
click at [340, 202] on select "Bitte auswählen 6 Raten 12 Raten 18 Raten 24 Raten 36 Raten 48 Raten" at bounding box center [474, 212] width 268 height 20
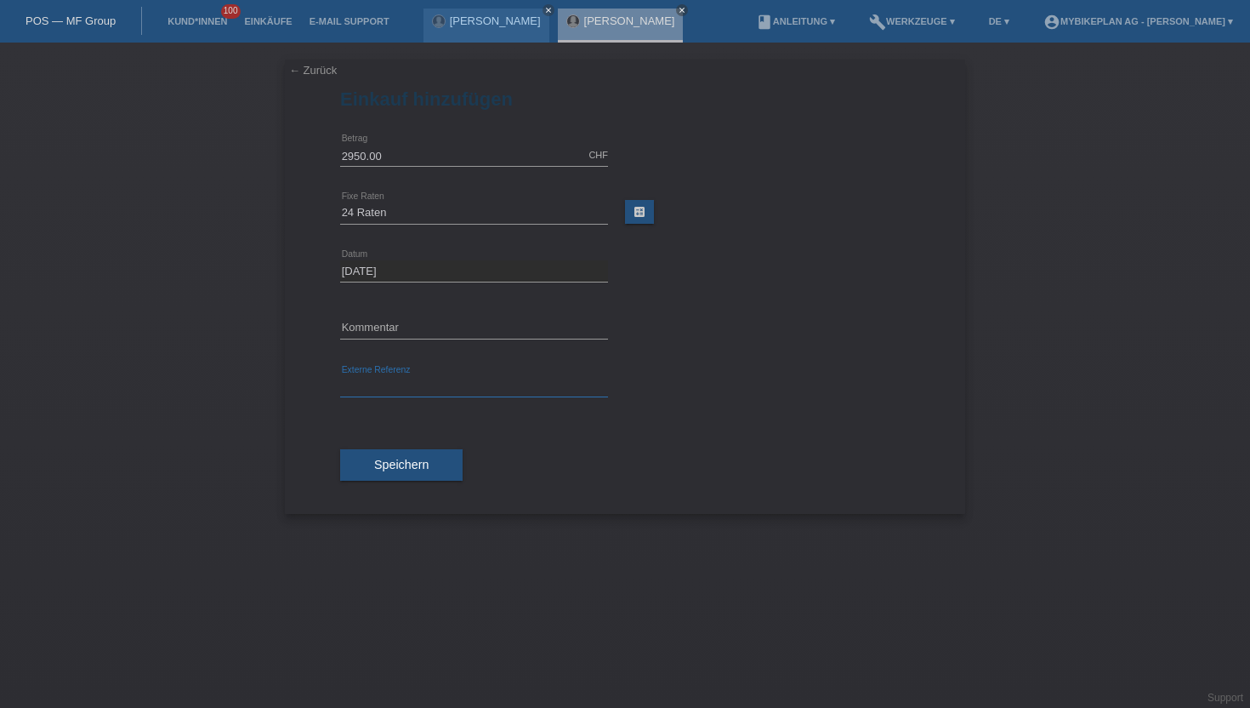
click at [371, 390] on input "text" at bounding box center [474, 386] width 268 height 21
paste input "42970565695"
type input "42970565695"
click at [374, 492] on div "Speichern" at bounding box center [625, 465] width 570 height 99
click at [379, 466] on span "Speichern" at bounding box center [401, 465] width 54 height 14
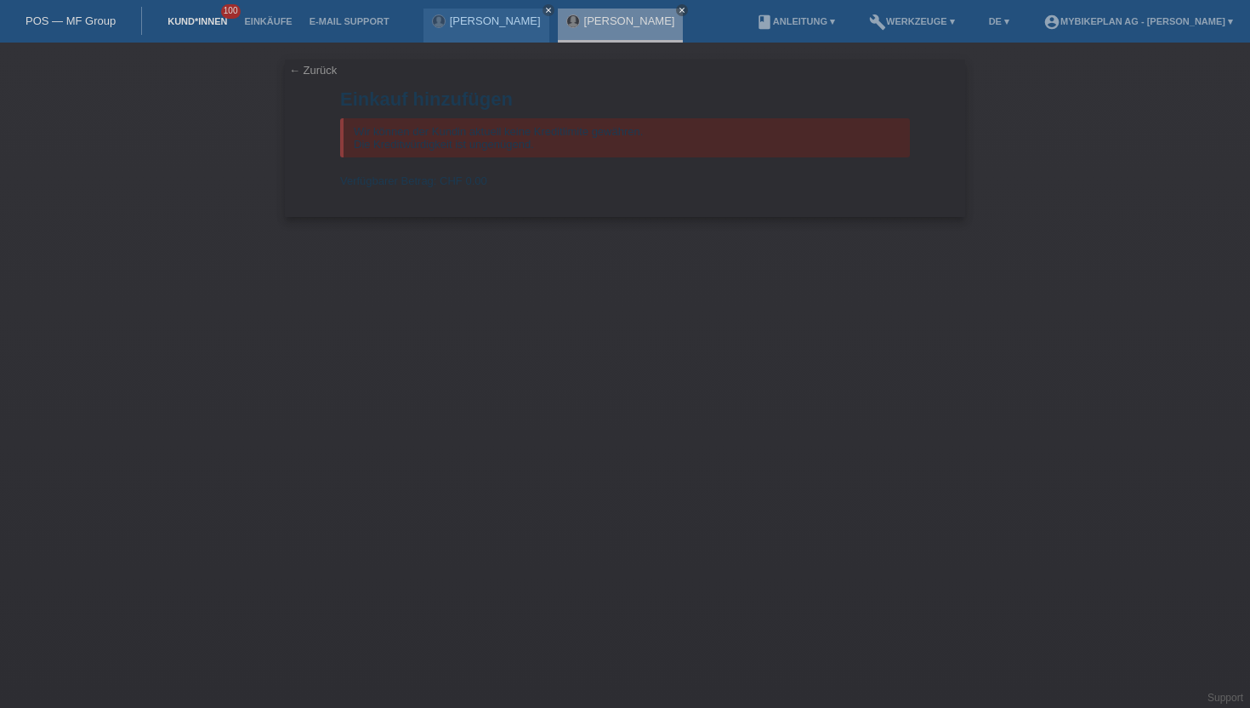
click at [204, 22] on link "Kund*innen" at bounding box center [197, 21] width 77 height 10
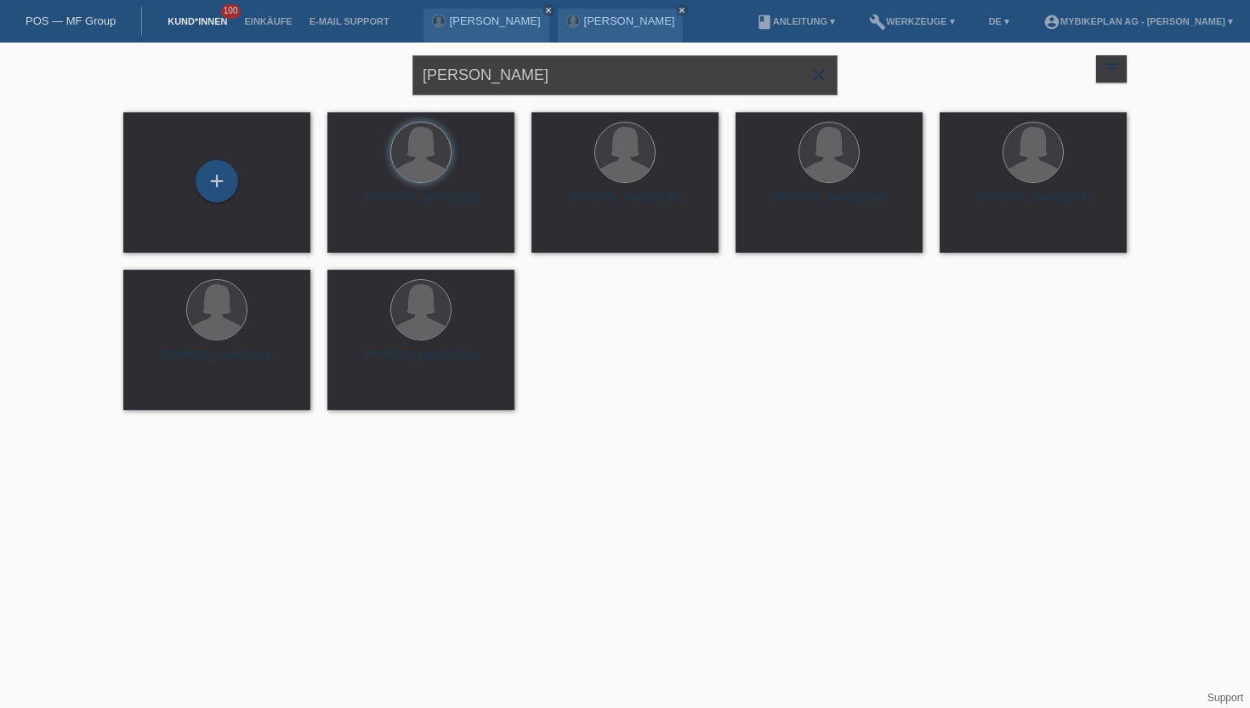
click at [519, 76] on input "[PERSON_NAME]" at bounding box center [625, 75] width 425 height 40
type input "[PERSON_NAME]"
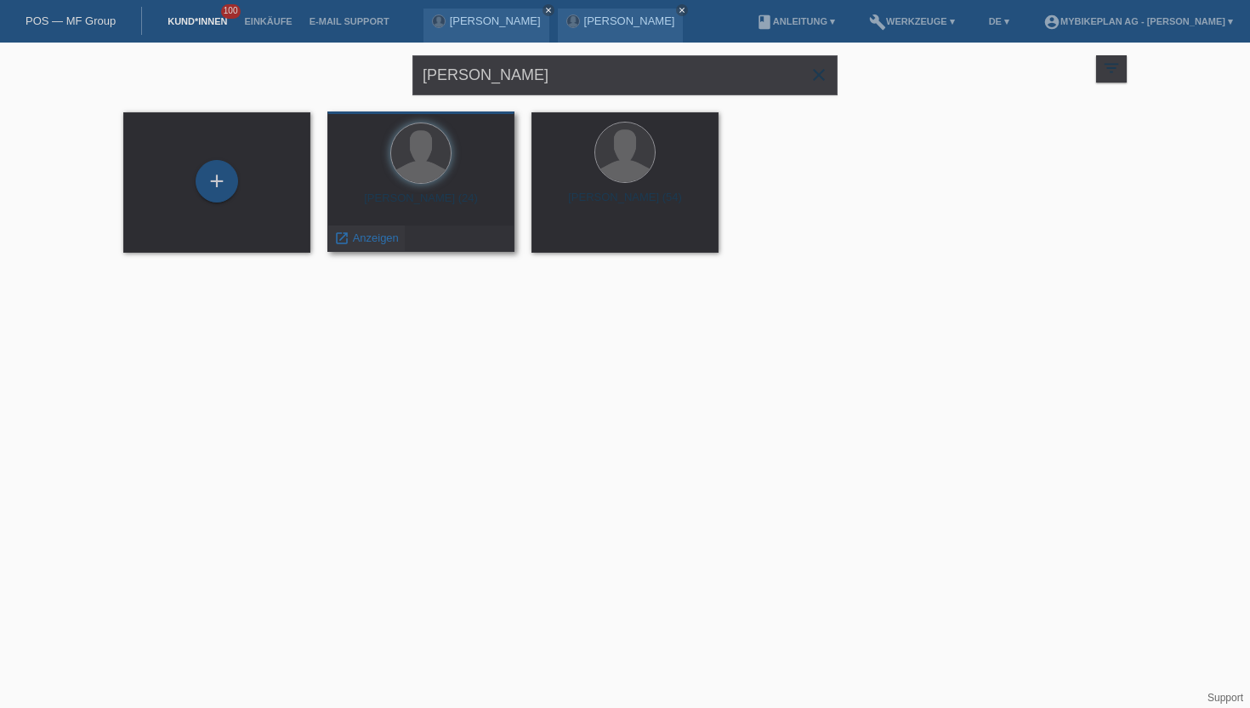
click at [362, 242] on span "Anzeigen" at bounding box center [376, 237] width 46 height 13
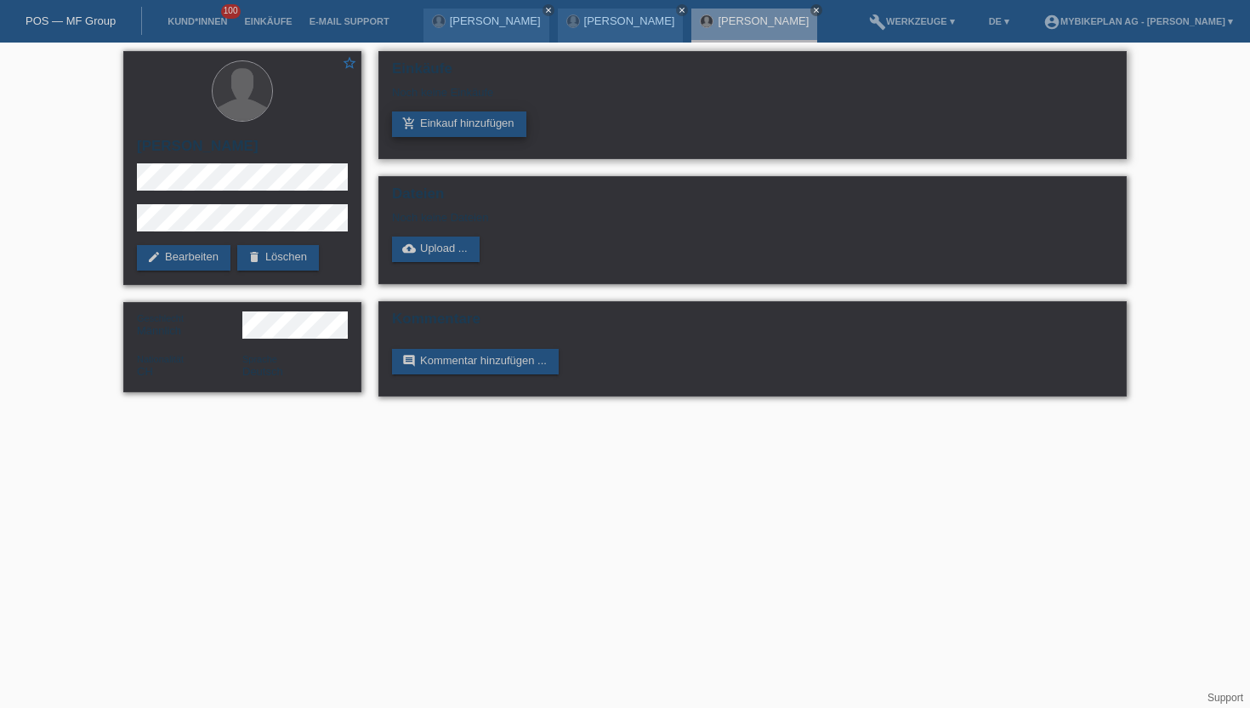
click at [449, 127] on link "add_shopping_cart Einkauf hinzufügen" at bounding box center [459, 124] width 134 height 26
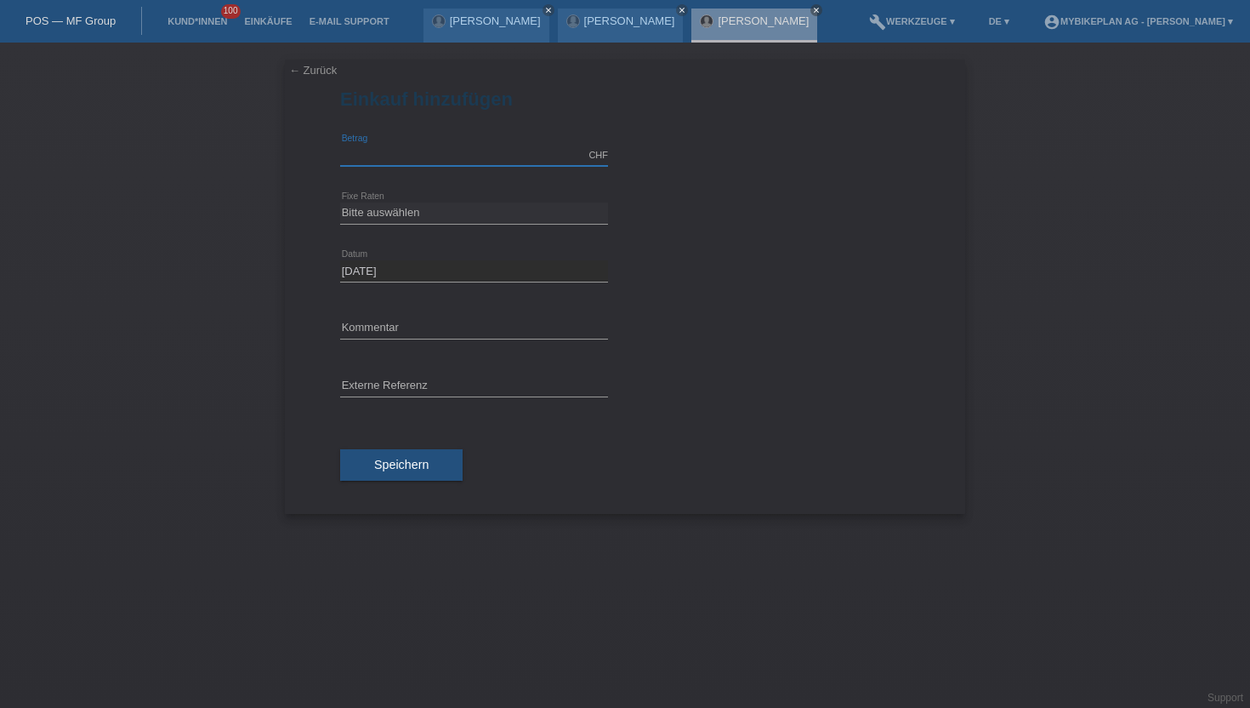
click at [384, 152] on input "text" at bounding box center [474, 155] width 268 height 21
type input "3499.00"
click at [365, 219] on select "Bitte auswählen 6 Raten 12 Raten 18 Raten 24 Raten 36 Raten 48 Raten" at bounding box center [474, 212] width 268 height 20
select select "488"
click at [340, 202] on select "Bitte auswählen 6 Raten 12 Raten 18 Raten 24 Raten 36 Raten 48 Raten" at bounding box center [474, 212] width 268 height 20
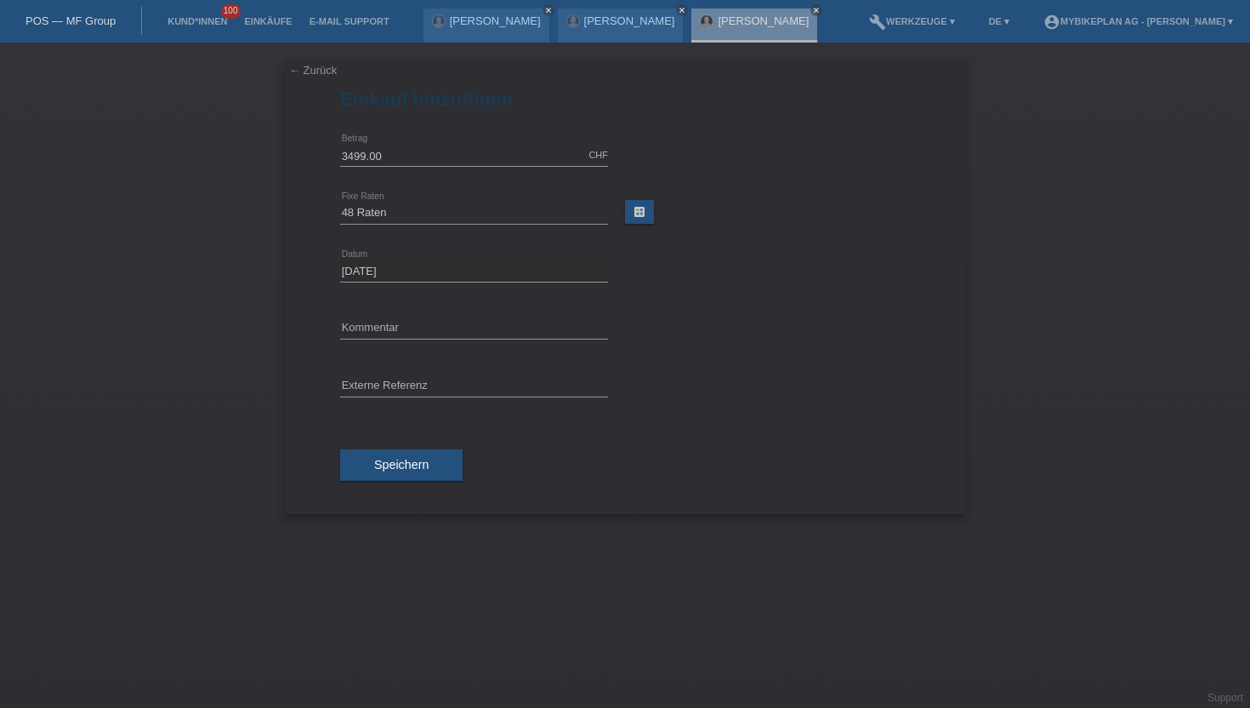
click at [381, 370] on div "error Externe Referenz" at bounding box center [474, 387] width 268 height 58
click at [381, 374] on div "error Externe Referenz" at bounding box center [474, 387] width 268 height 58
click at [375, 390] on input "text" at bounding box center [474, 386] width 268 height 21
paste input "43100716173"
type input "43100716173"
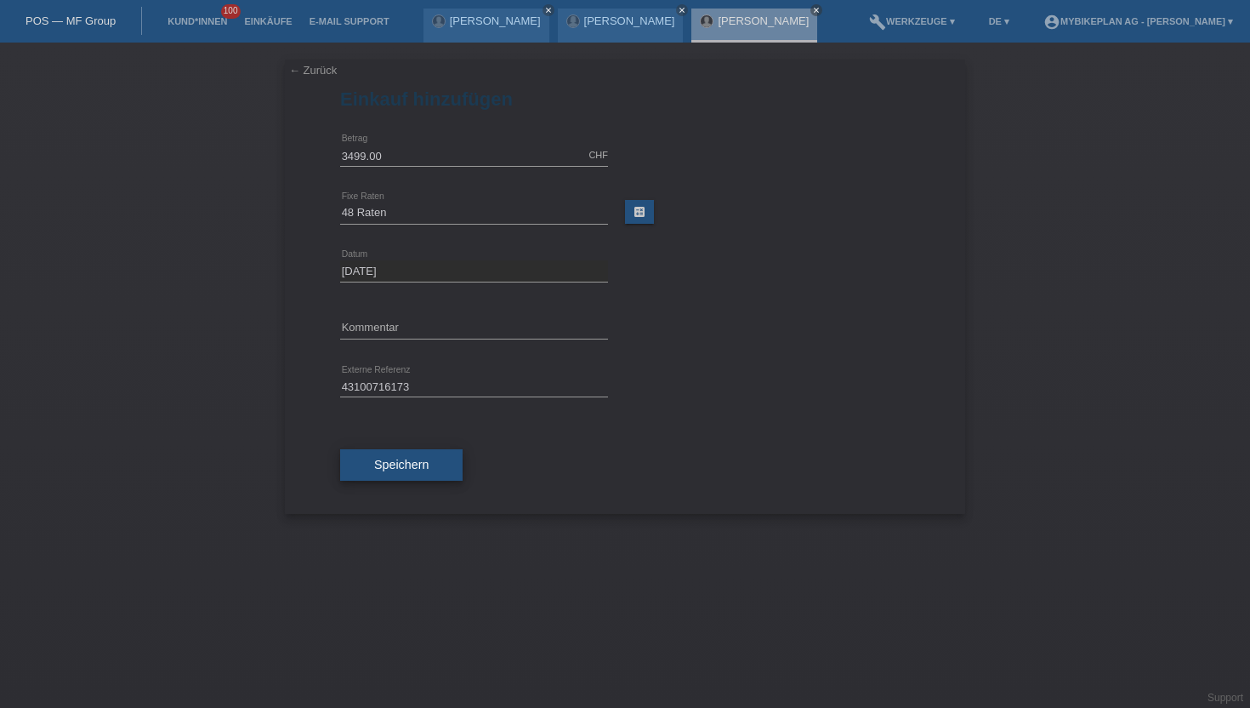
click at [392, 475] on button "Speichern" at bounding box center [401, 465] width 122 height 32
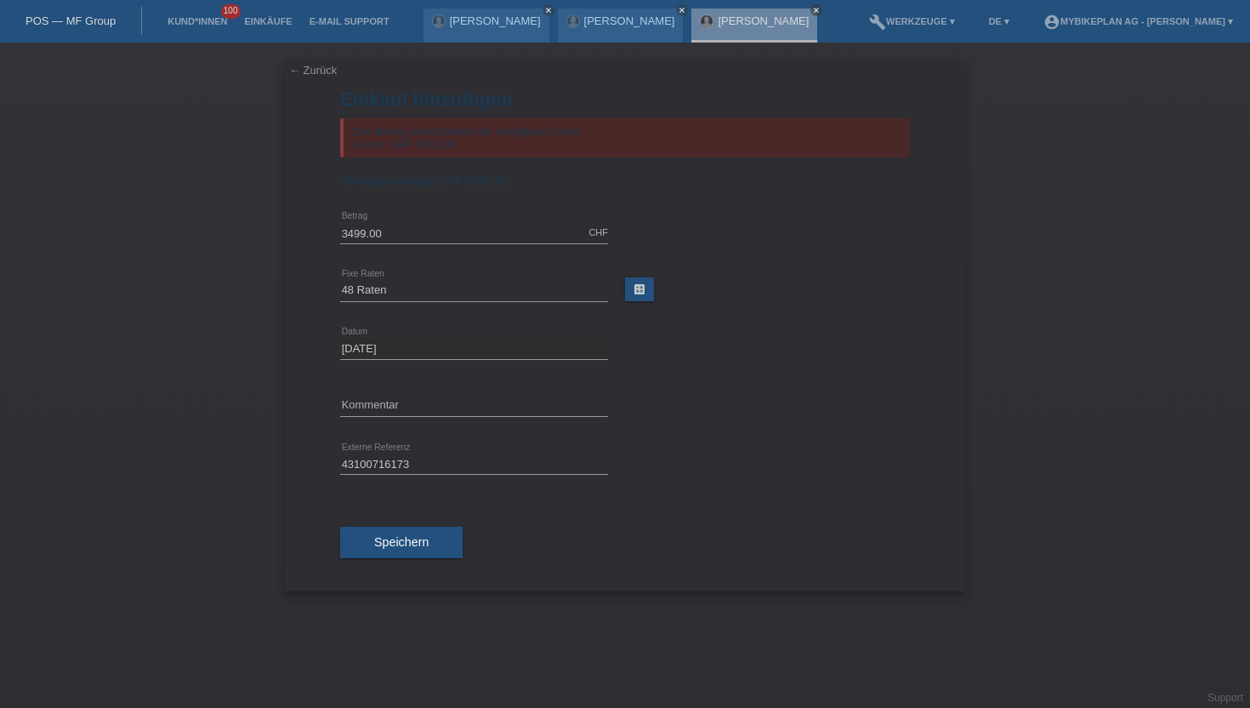
click at [172, 13] on li "Kund*innen 100" at bounding box center [197, 21] width 77 height 43
click at [779, 19] on link "[PERSON_NAME]" at bounding box center [763, 20] width 91 height 13
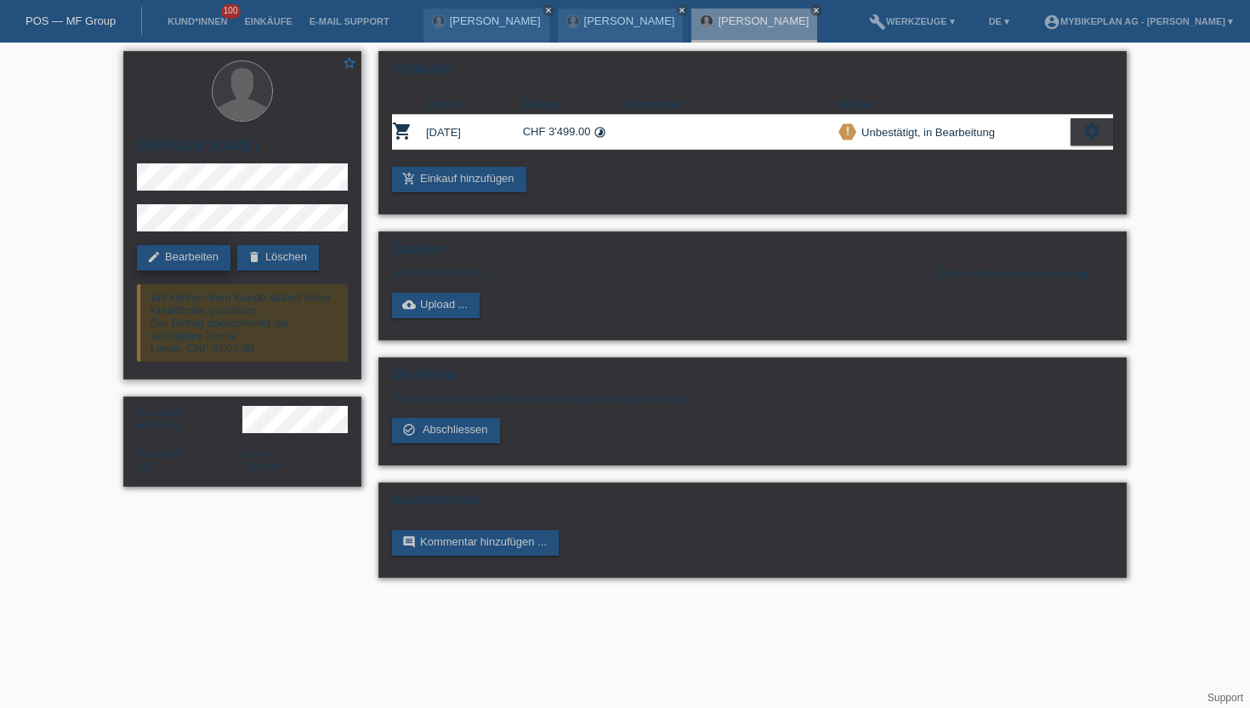
click at [186, 257] on link "edit Bearbeiten" at bounding box center [184, 258] width 94 height 26
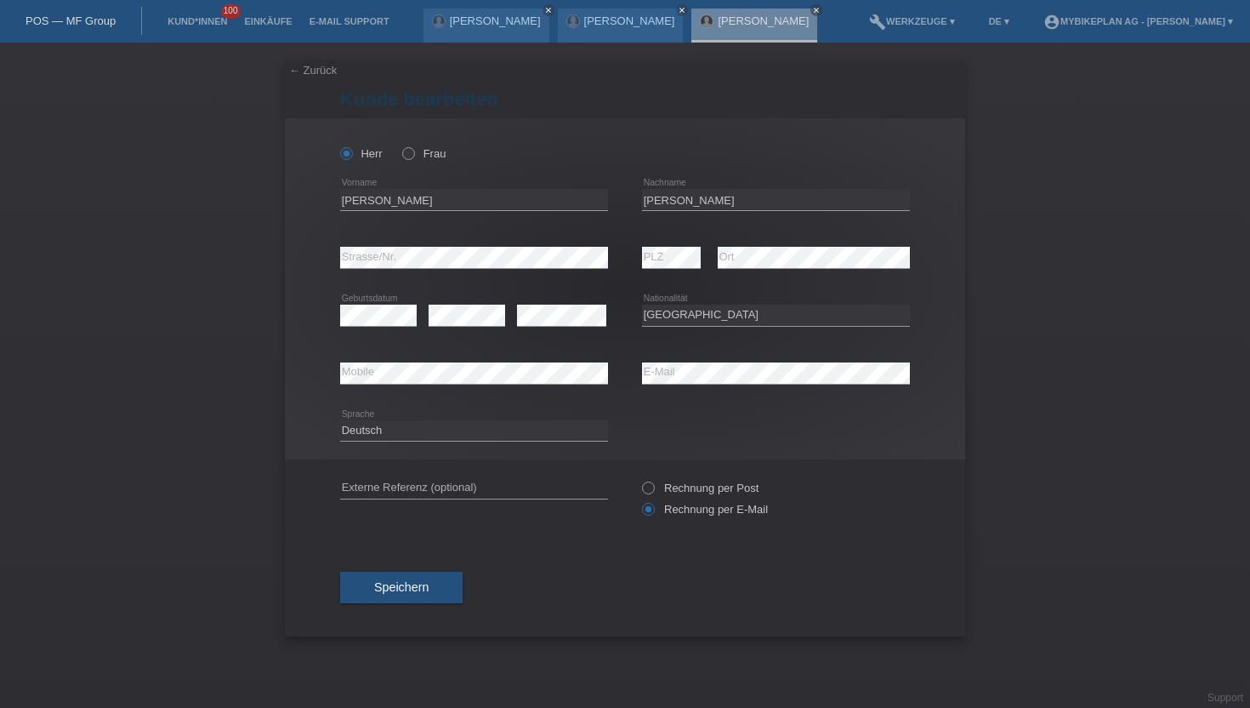
select select "CH"
click at [403, 204] on input "[PERSON_NAME]" at bounding box center [474, 199] width 268 height 21
type input "[PERSON_NAME]"
click at [400, 589] on span "Speichern" at bounding box center [401, 587] width 54 height 14
